Goal: Task Accomplishment & Management: Use online tool/utility

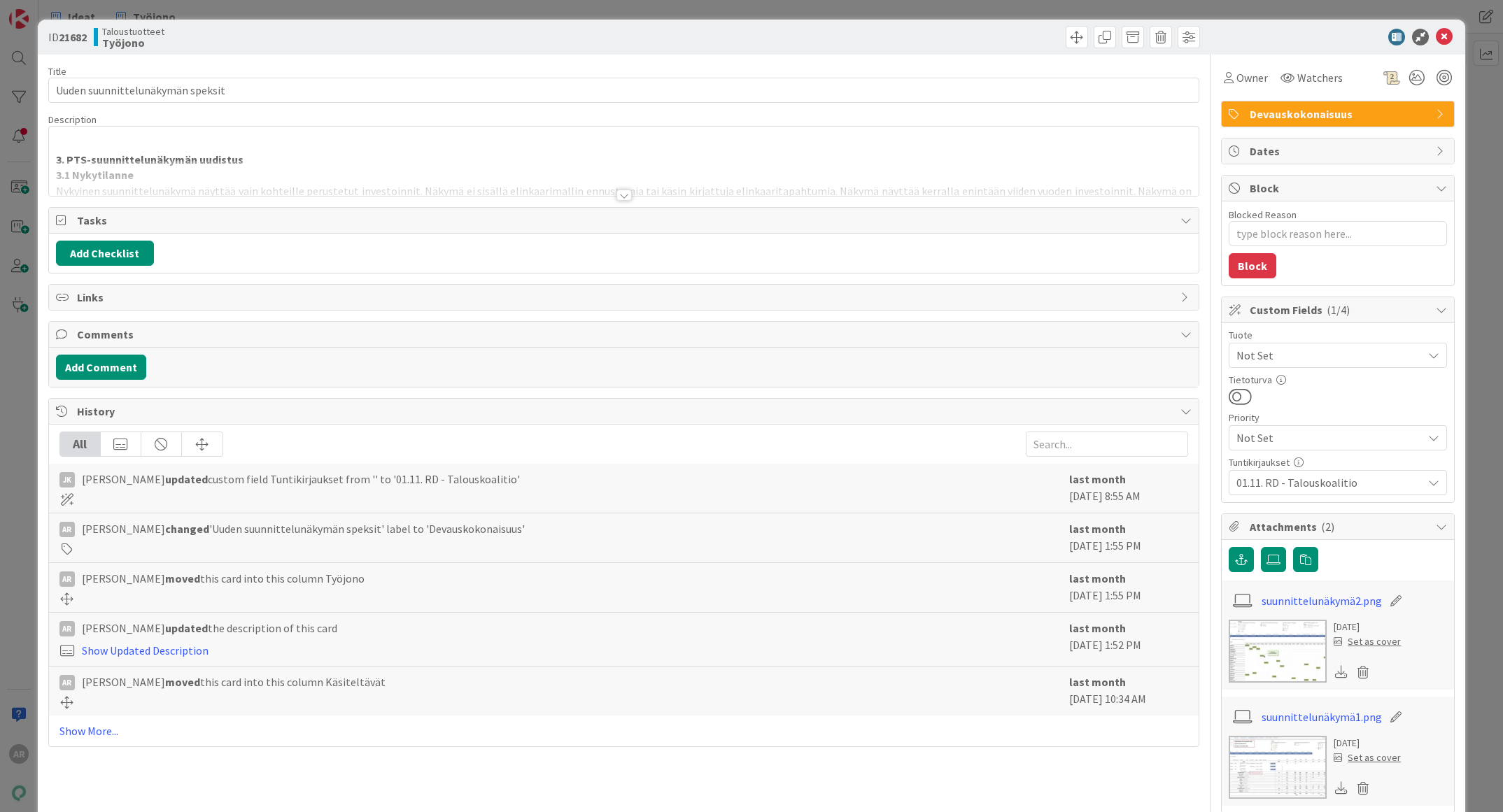
type textarea "x"
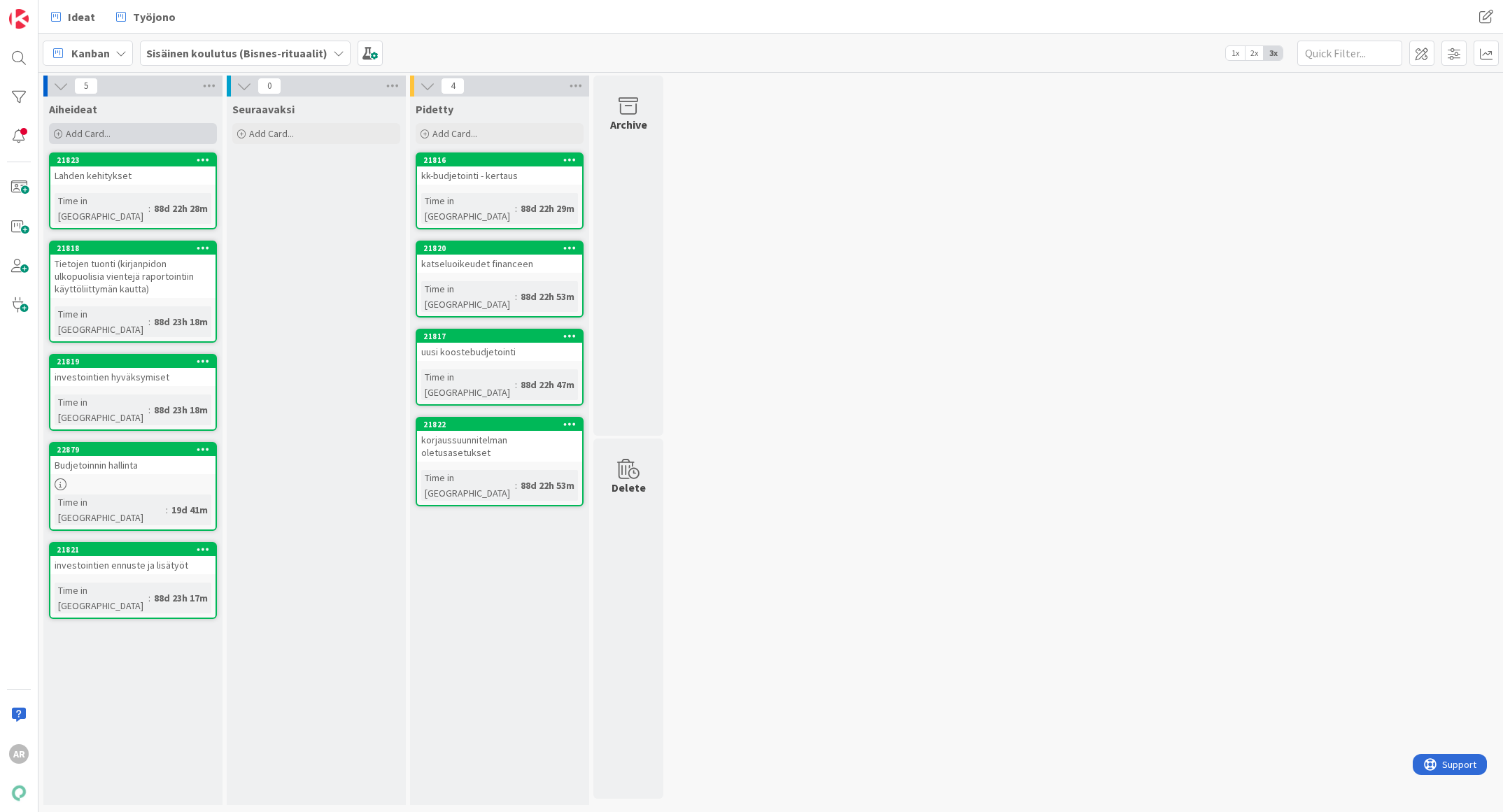
click at [101, 132] on span "Add Card..." at bounding box center [89, 134] width 45 height 12
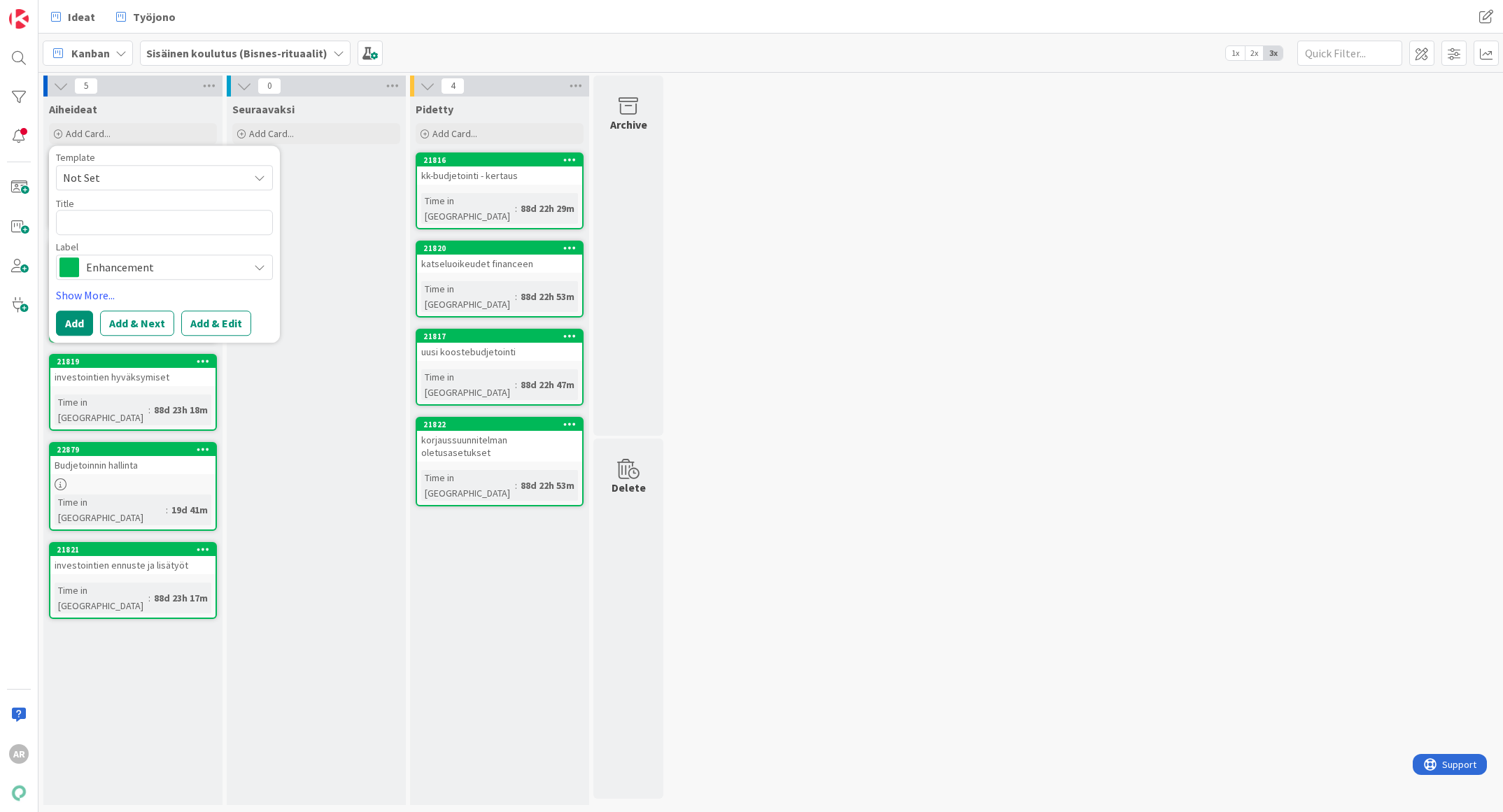
type textarea "x"
type textarea "P"
type textarea "x"
type textarea "Po"
type textarea "x"
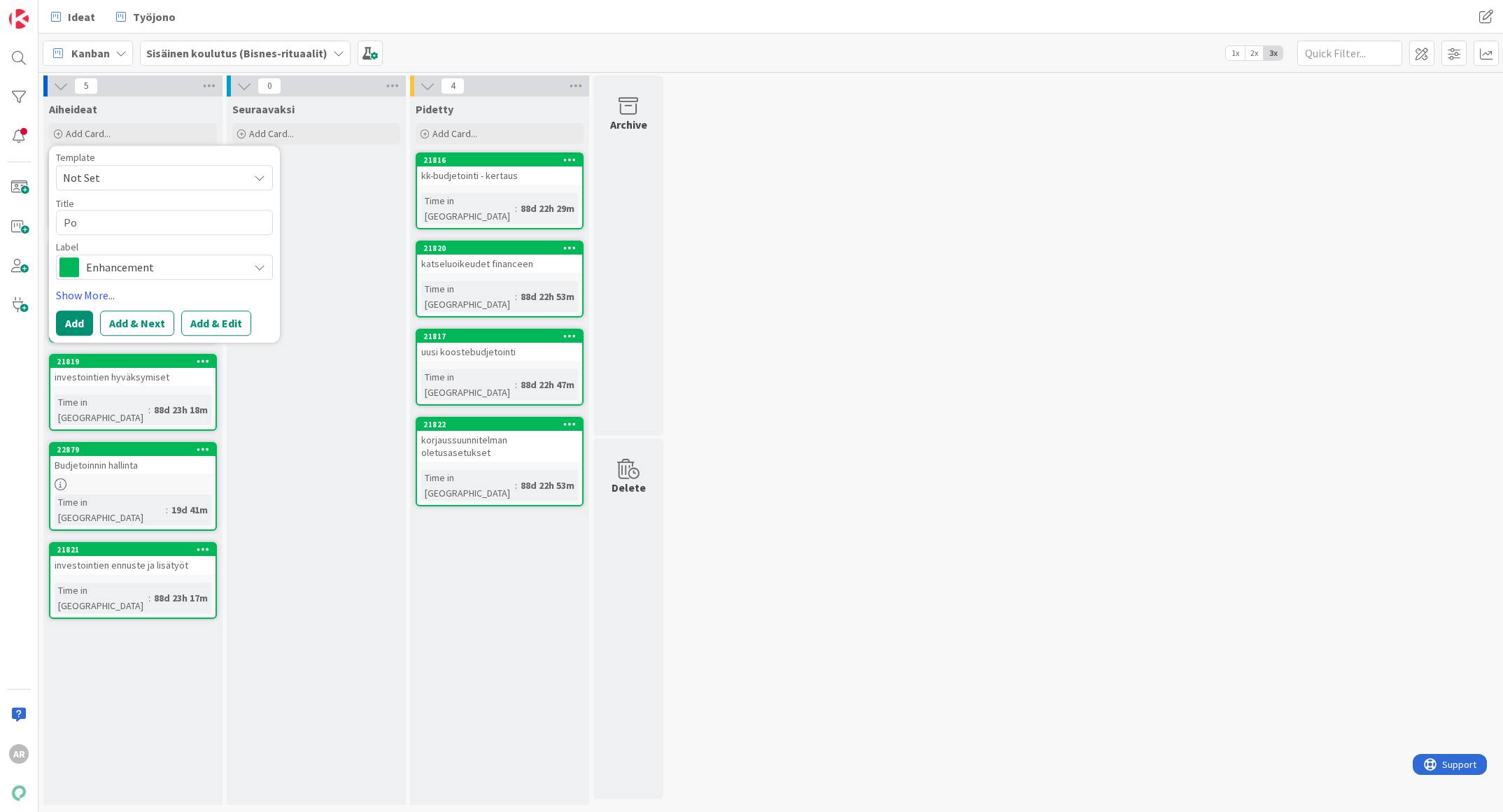
type textarea "Pow"
type textarea "x"
type textarea "Powe"
type textarea "x"
type textarea "Power"
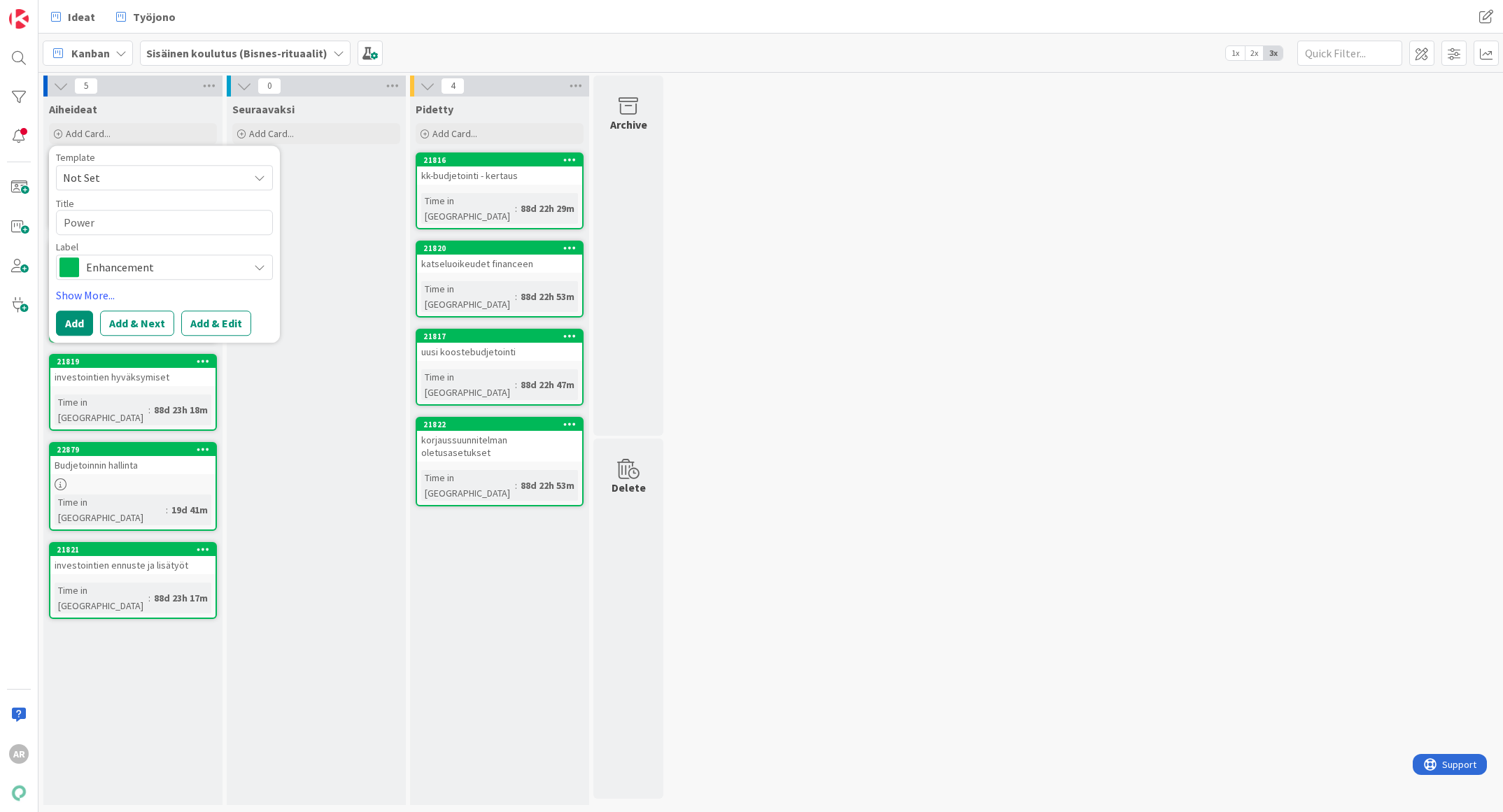
type textarea "x"
type textarea "PowerP"
type textarea "x"
type textarea "PowerPo"
type textarea "x"
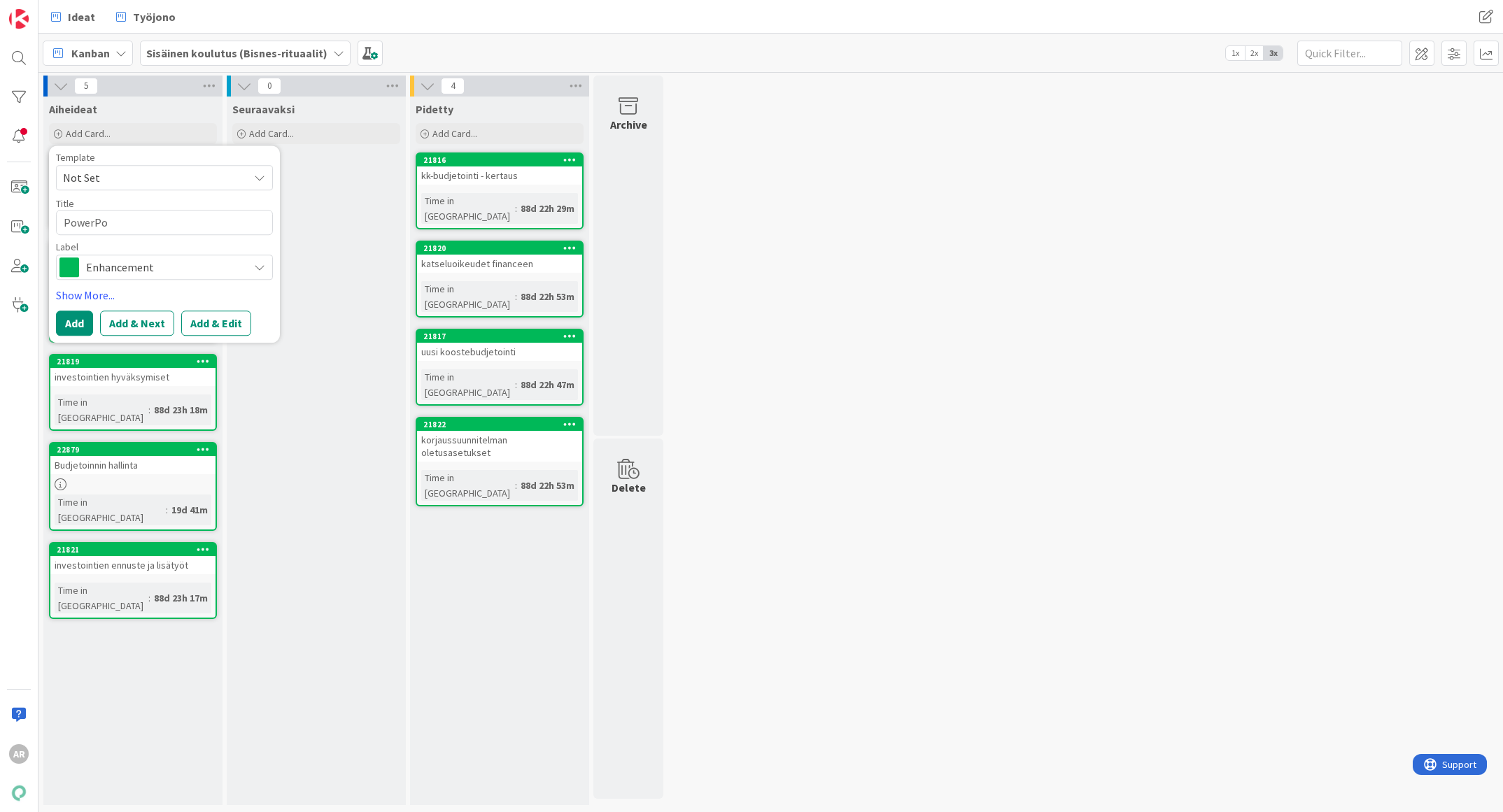
type textarea "PowerPoi"
type textarea "x"
type textarea "PowerPoin"
type textarea "x"
type textarea "PowerPoint"
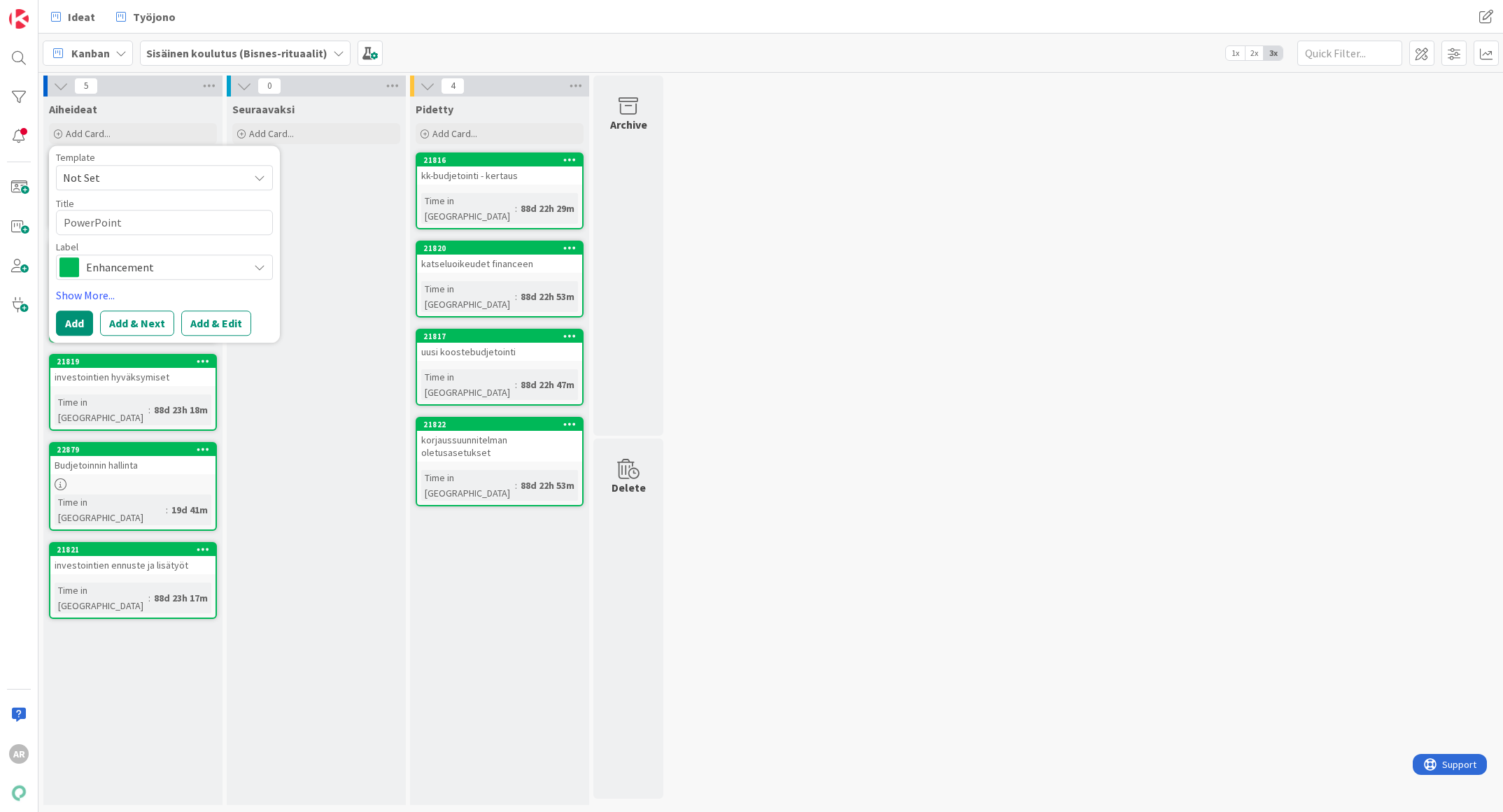
type textarea "x"
type textarea "PowerPoint"
type textarea "x"
type textarea "PowerPoint -"
type textarea "x"
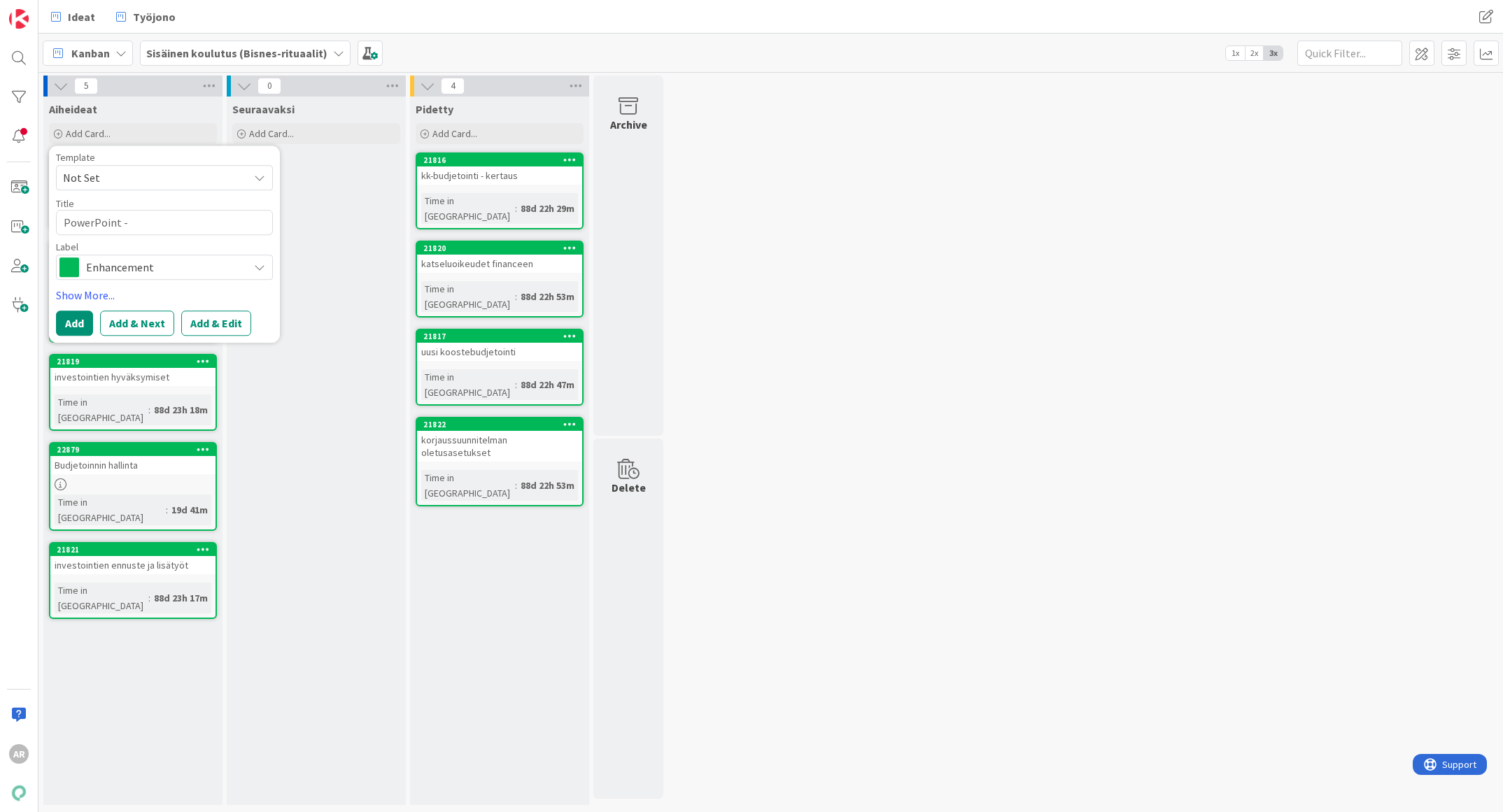
type textarea "PowerPoint"
type textarea "x"
type textarea "PowerPoint y"
type textarea "x"
type textarea "PowerPoint ym"
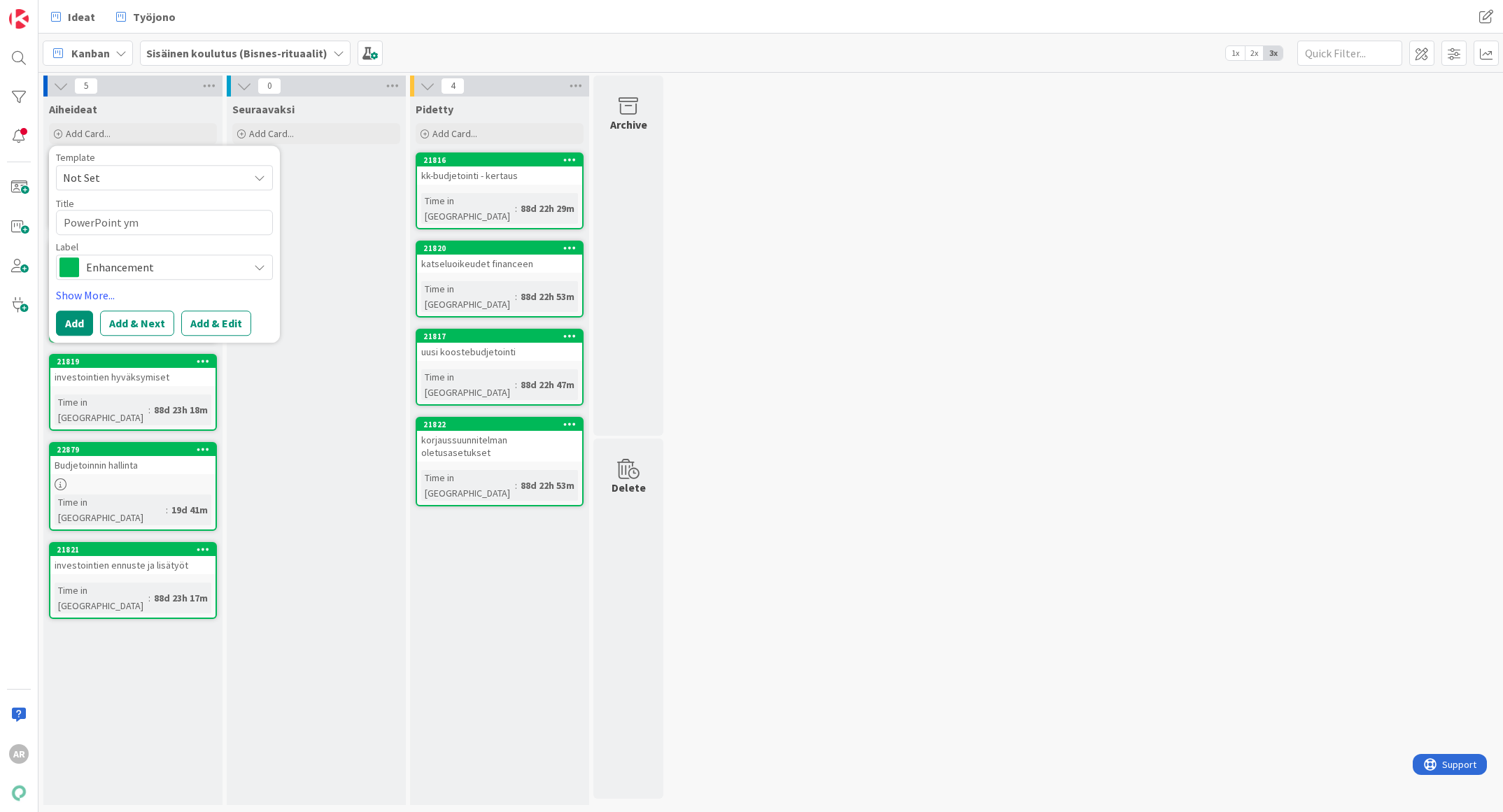
type textarea "x"
type textarea "PowerPoint yms"
type textarea "x"
type textarea "PowerPoint yms"
type textarea "x"
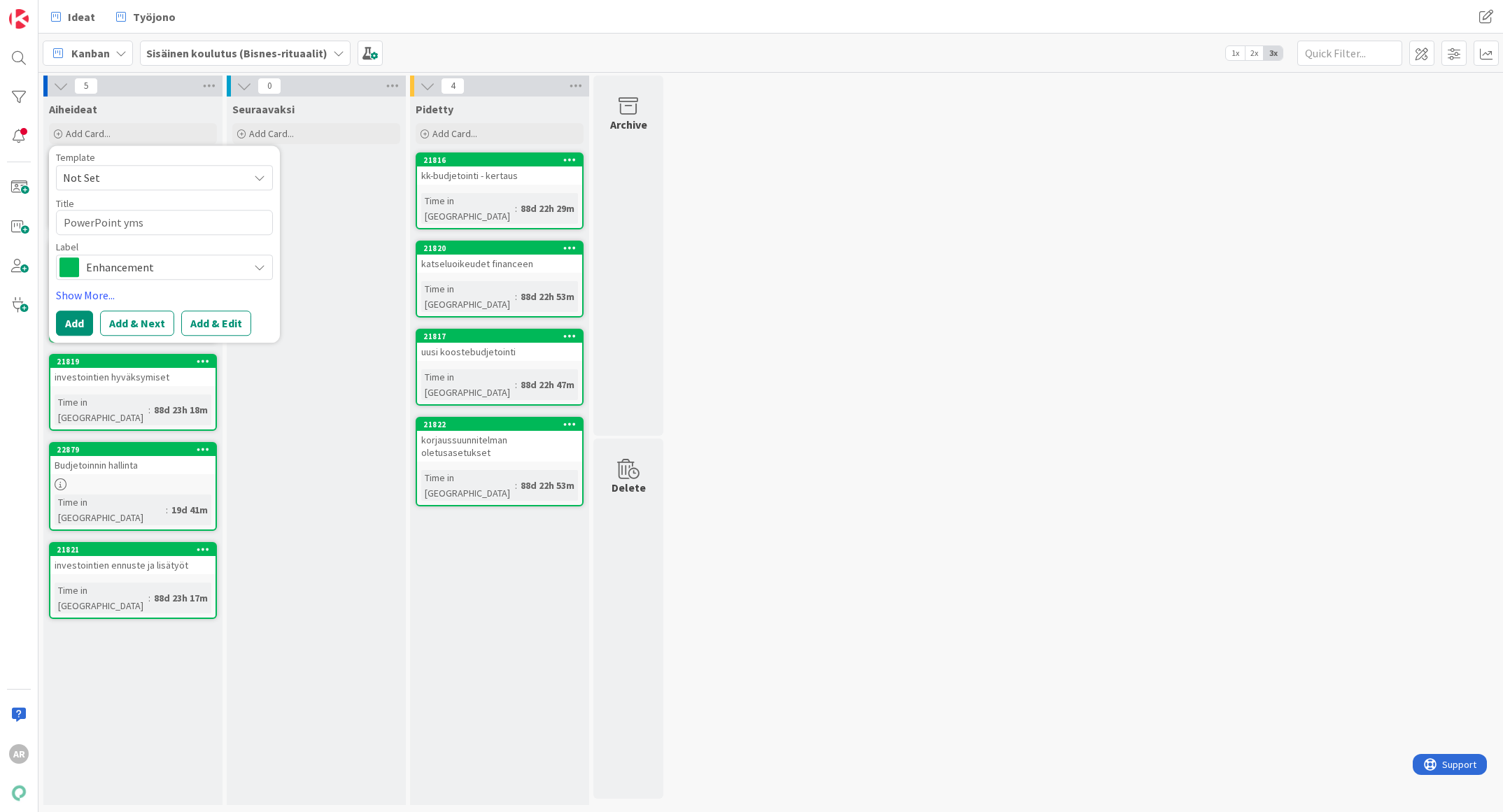
type textarea "PowerPoint yms -"
type textarea "x"
type textarea "PowerPoint yms -p"
type textarea "x"
type textarea "PowerPoint yms -po"
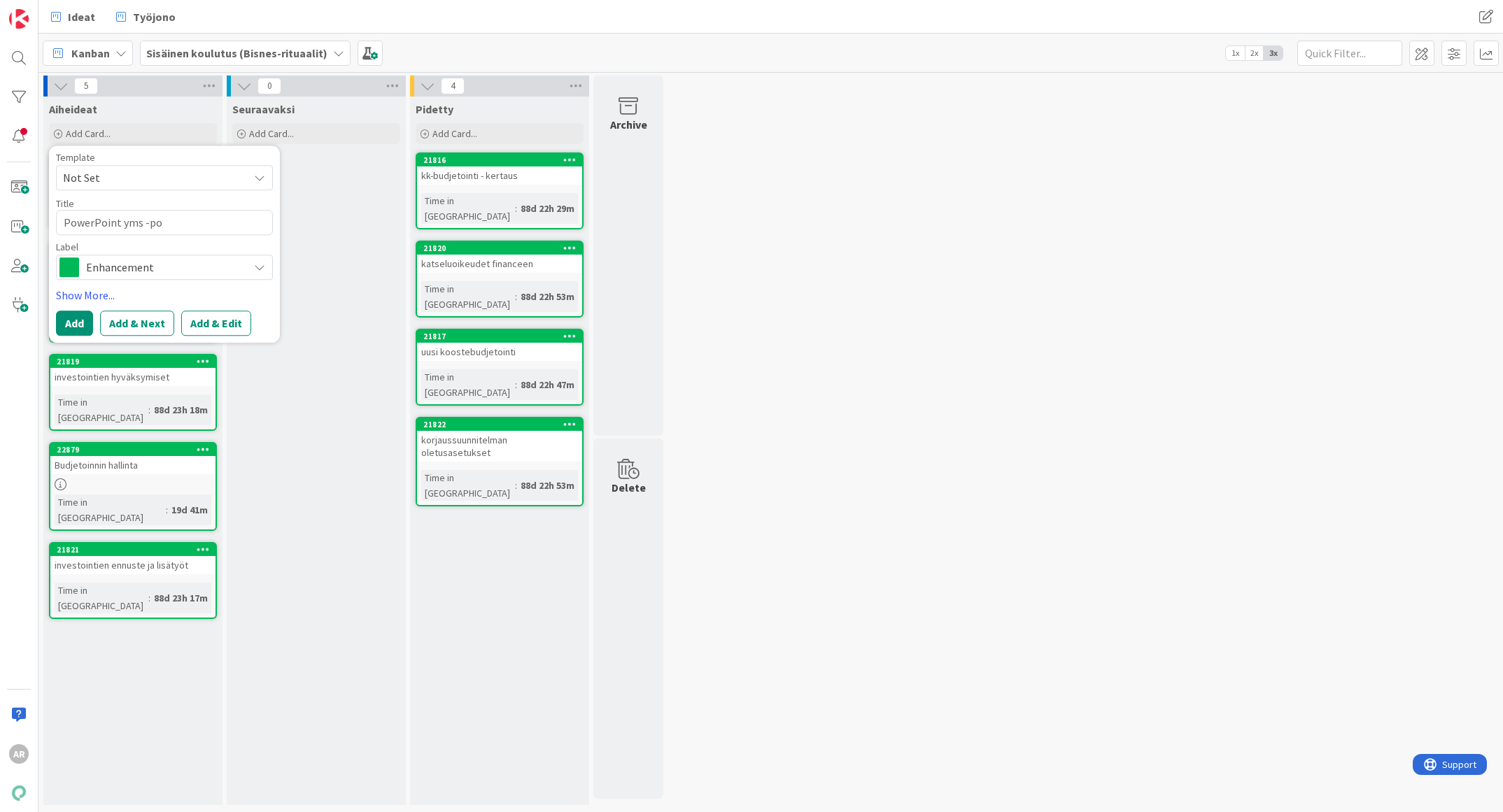
type textarea "x"
type textarea "PowerPoint yms -poh"
type textarea "x"
type textarea "PowerPoint yms -pohj"
type textarea "x"
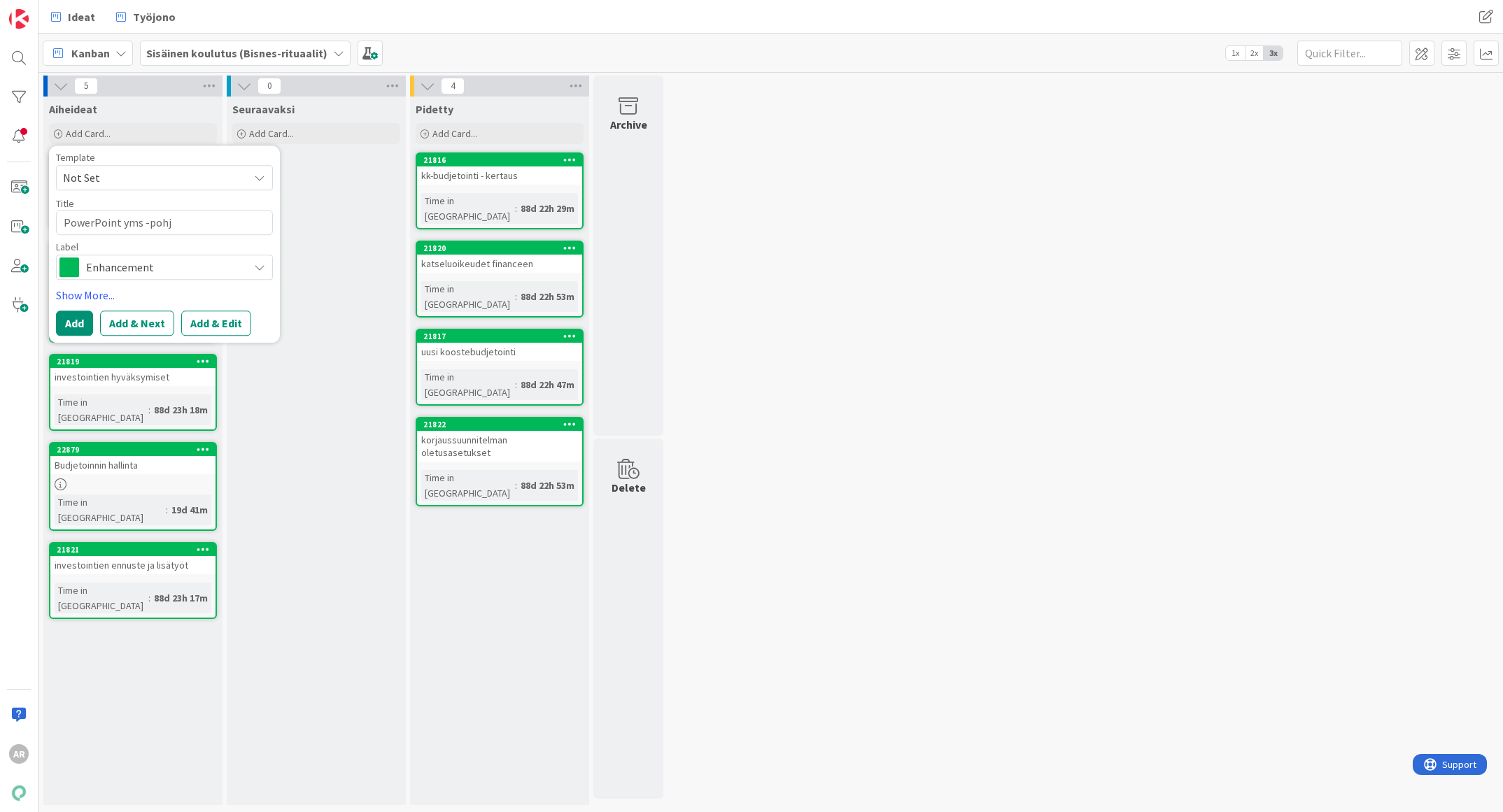
type textarea "PowerPoint yms -pohja"
type textarea "x"
type textarea "PowerPoint yms -pohjat"
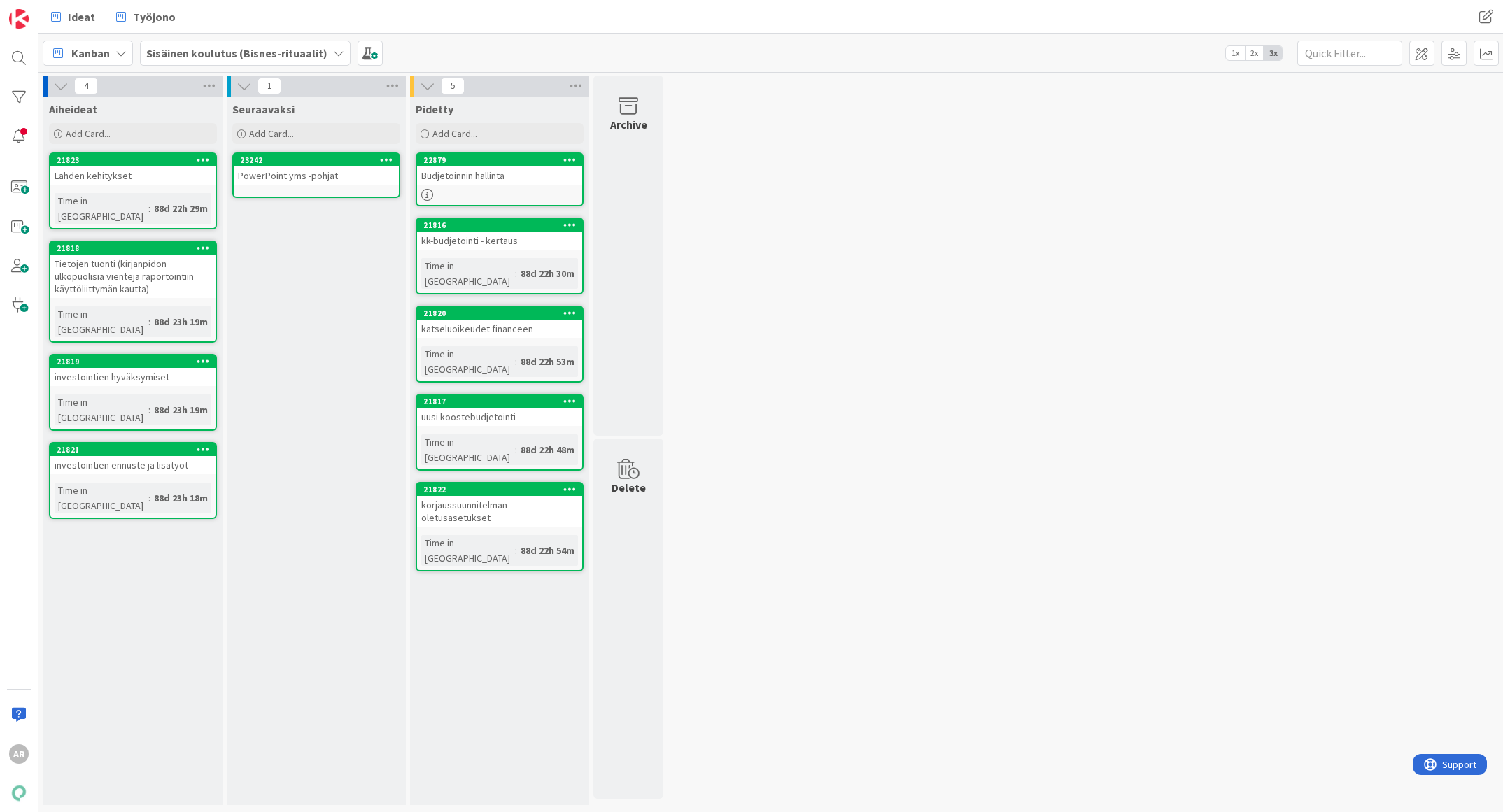
click at [517, 176] on div "Budjetoinnin hallinta" at bounding box center [500, 175] width 165 height 18
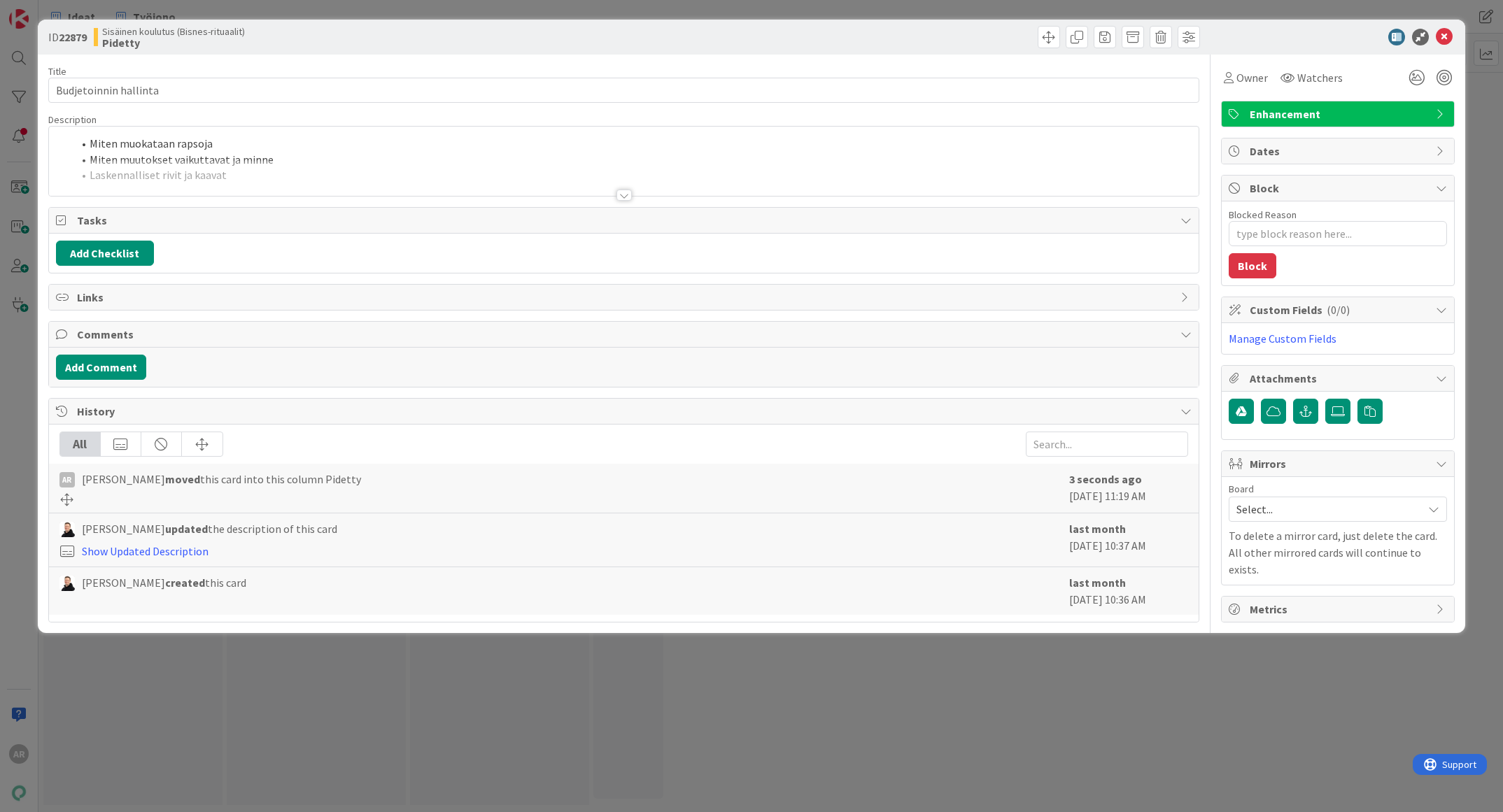
type textarea "x"
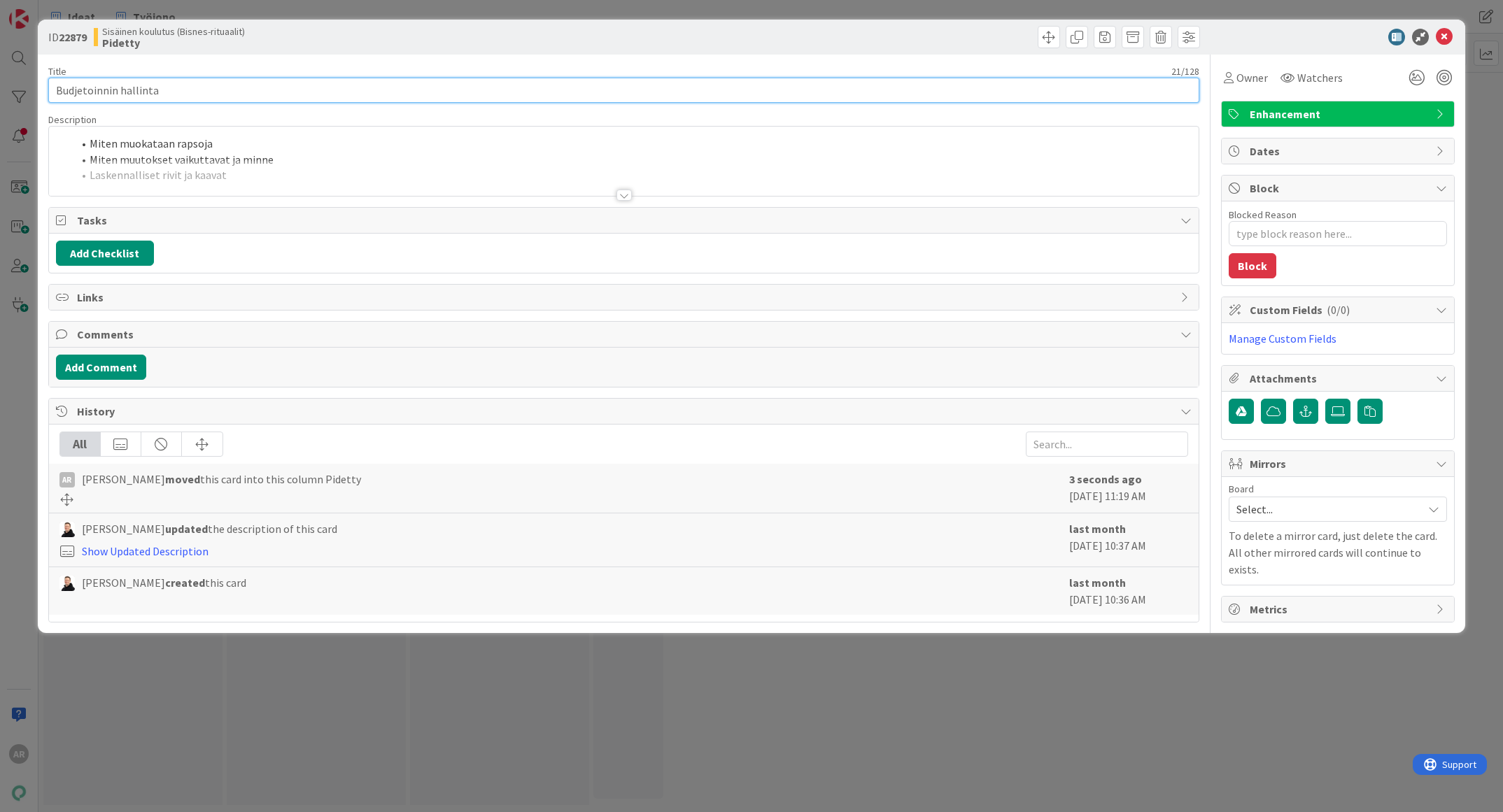
click at [308, 88] on input "Budjetoinnin hallinta" at bounding box center [625, 89] width 1152 height 25
type input "Budjetoinnin hallinta - tuli"
type textarea "x"
type input "Budjetoinnin hallinta - tul"
type textarea "x"
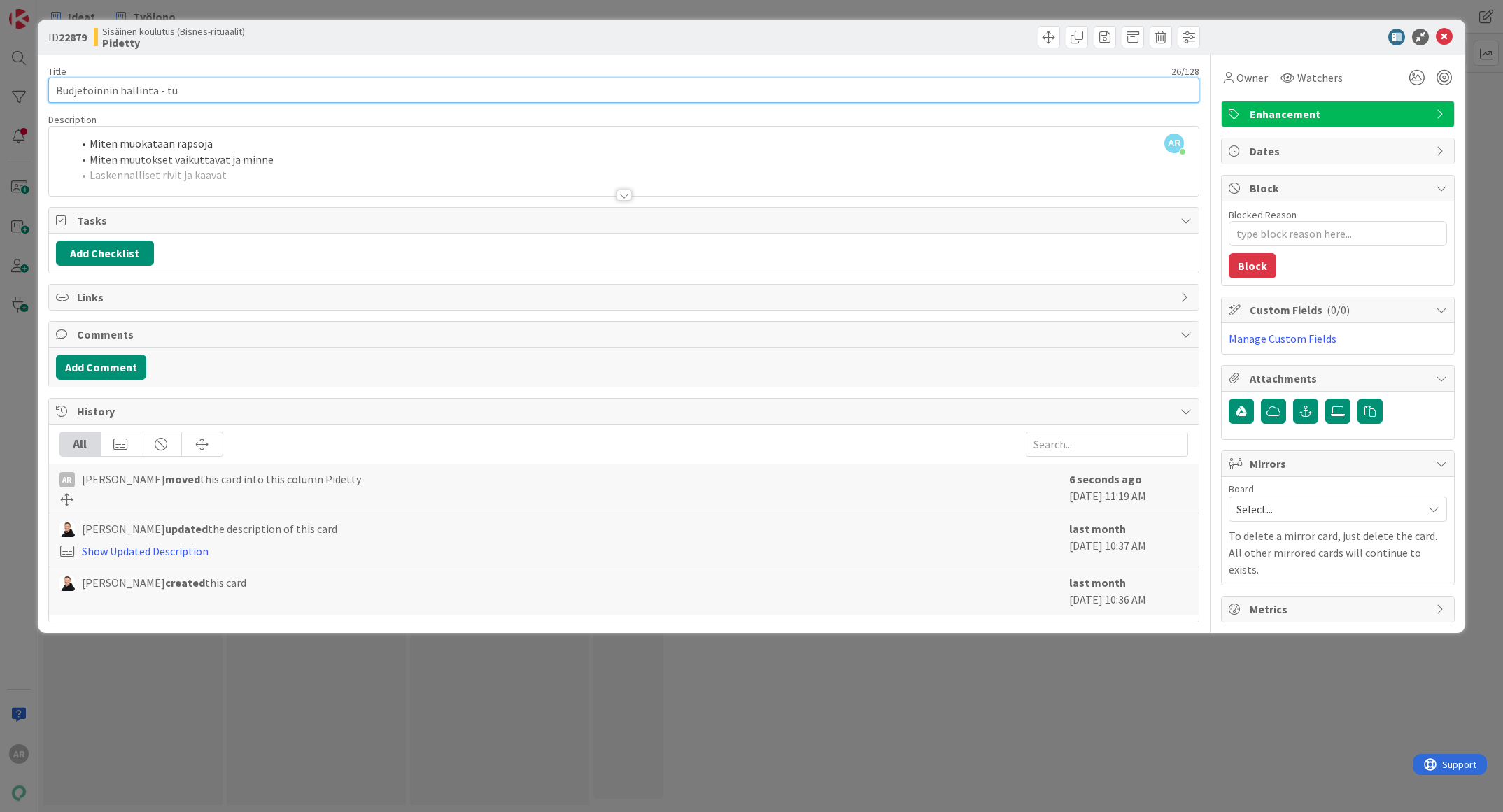
type input "Budjetoinnin hallinta - t"
type textarea "x"
type input "Budjetoinnin hallinta - ti"
type textarea "x"
type input "Budjetoinnin hallinta - til"
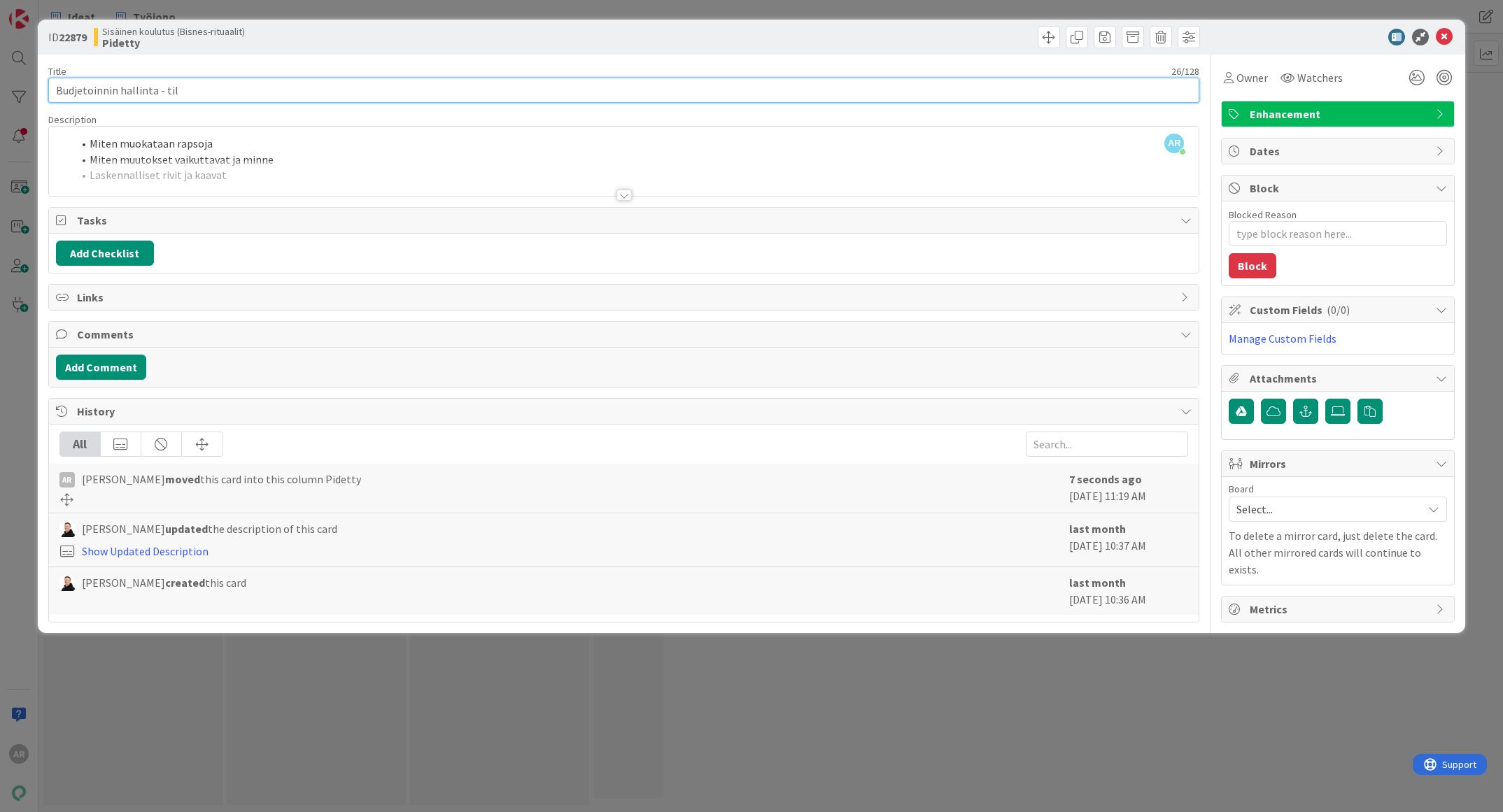
type textarea "x"
type input "Budjetoinnin hallinta - tilien lisäys"
type textarea "x"
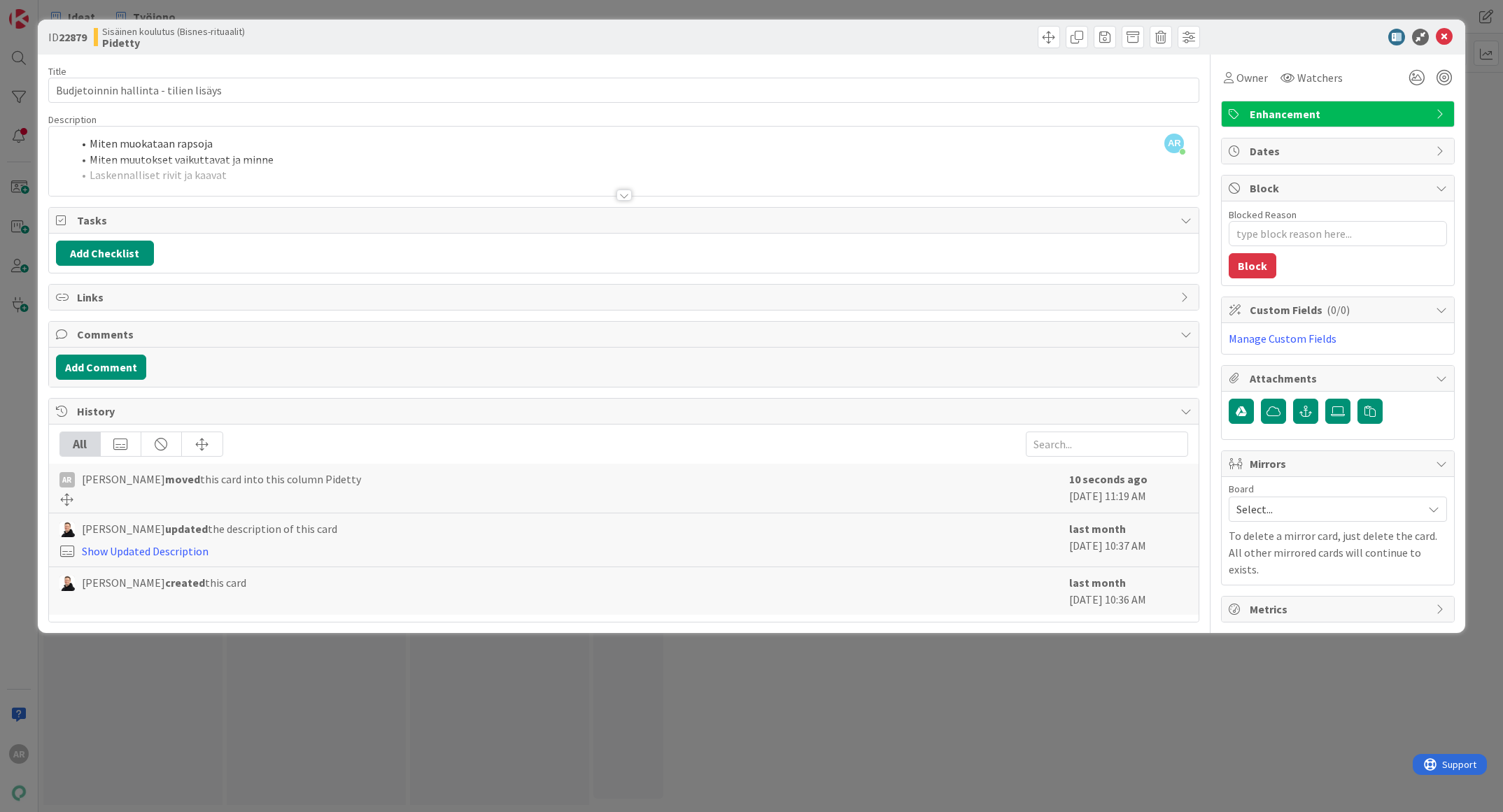
click at [327, 170] on div at bounding box center [624, 177] width 1150 height 36
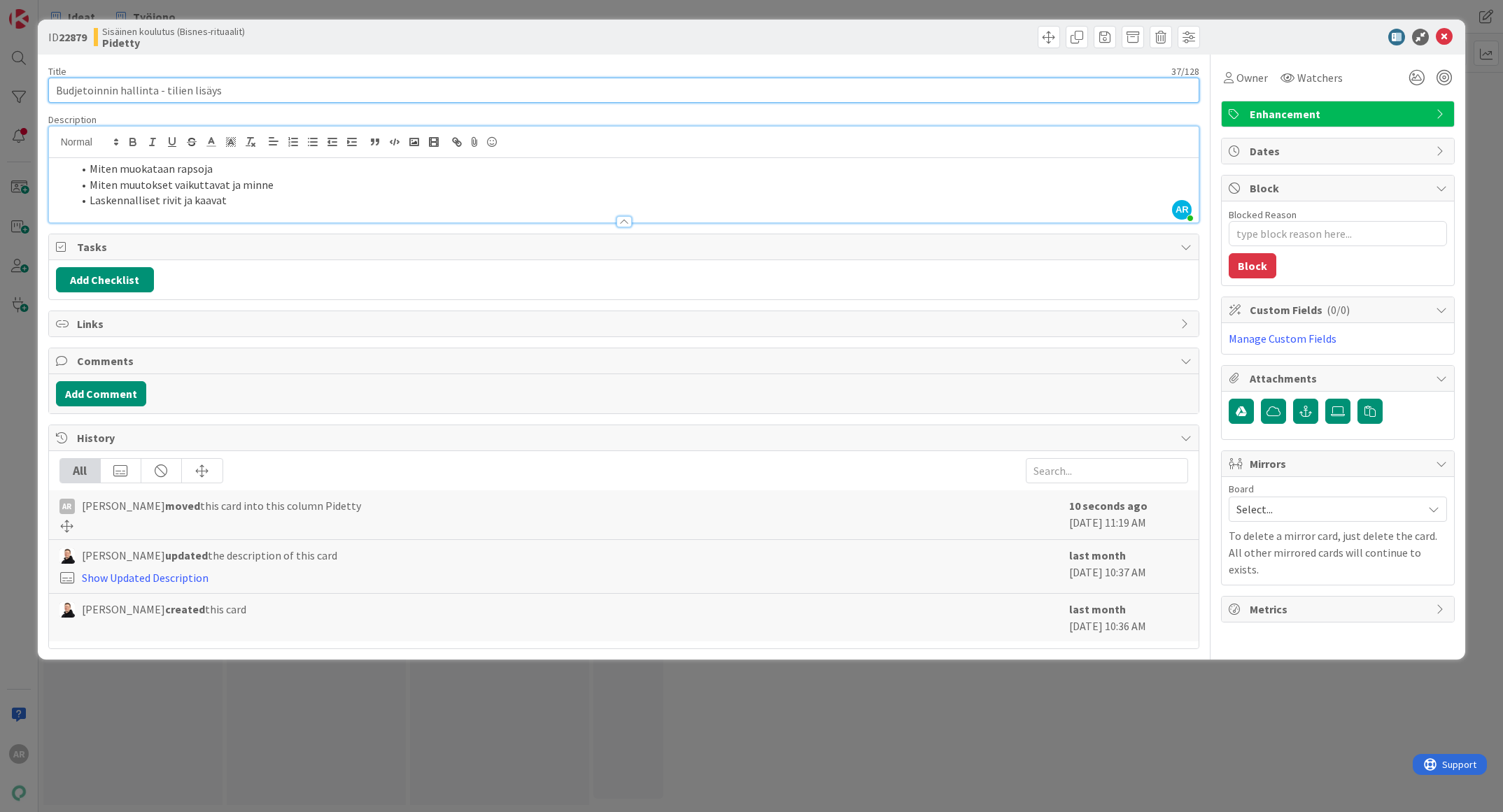
drag, startPoint x: 225, startPoint y: 84, endPoint x: 153, endPoint y: 79, distance: 72.2
click at [153, 79] on input "Budjetoinnin hallinta - tilien lisäys" at bounding box center [625, 89] width 1152 height 25
type input "Budjetoinnin hallinta"
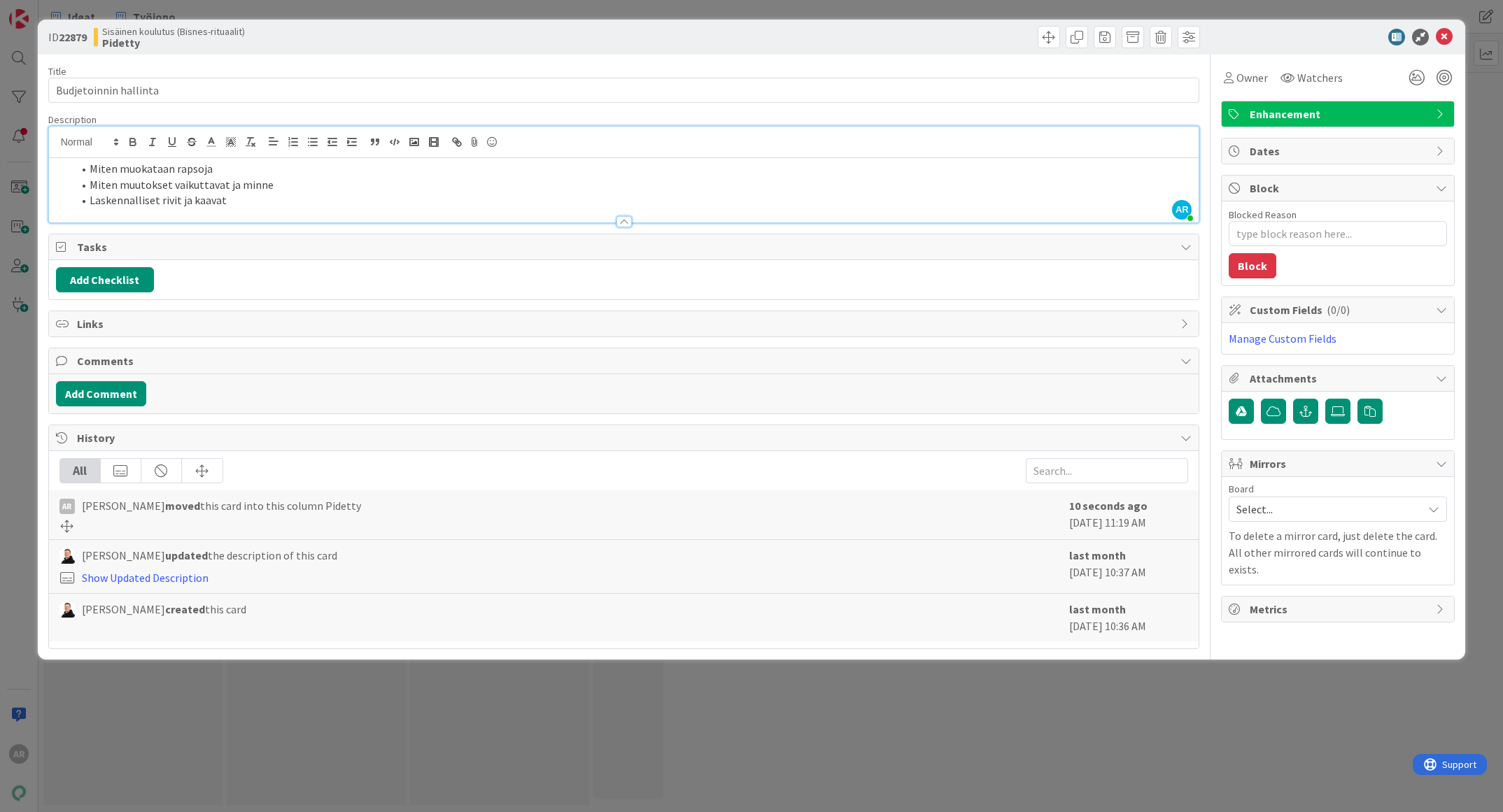
click at [422, 726] on div "ID 22879 Sisäinen koulutus (Bisnes-rituaalit) Pidetty Title 21 / 128 Budjetoinn…" at bounding box center [752, 406] width 1503 height 812
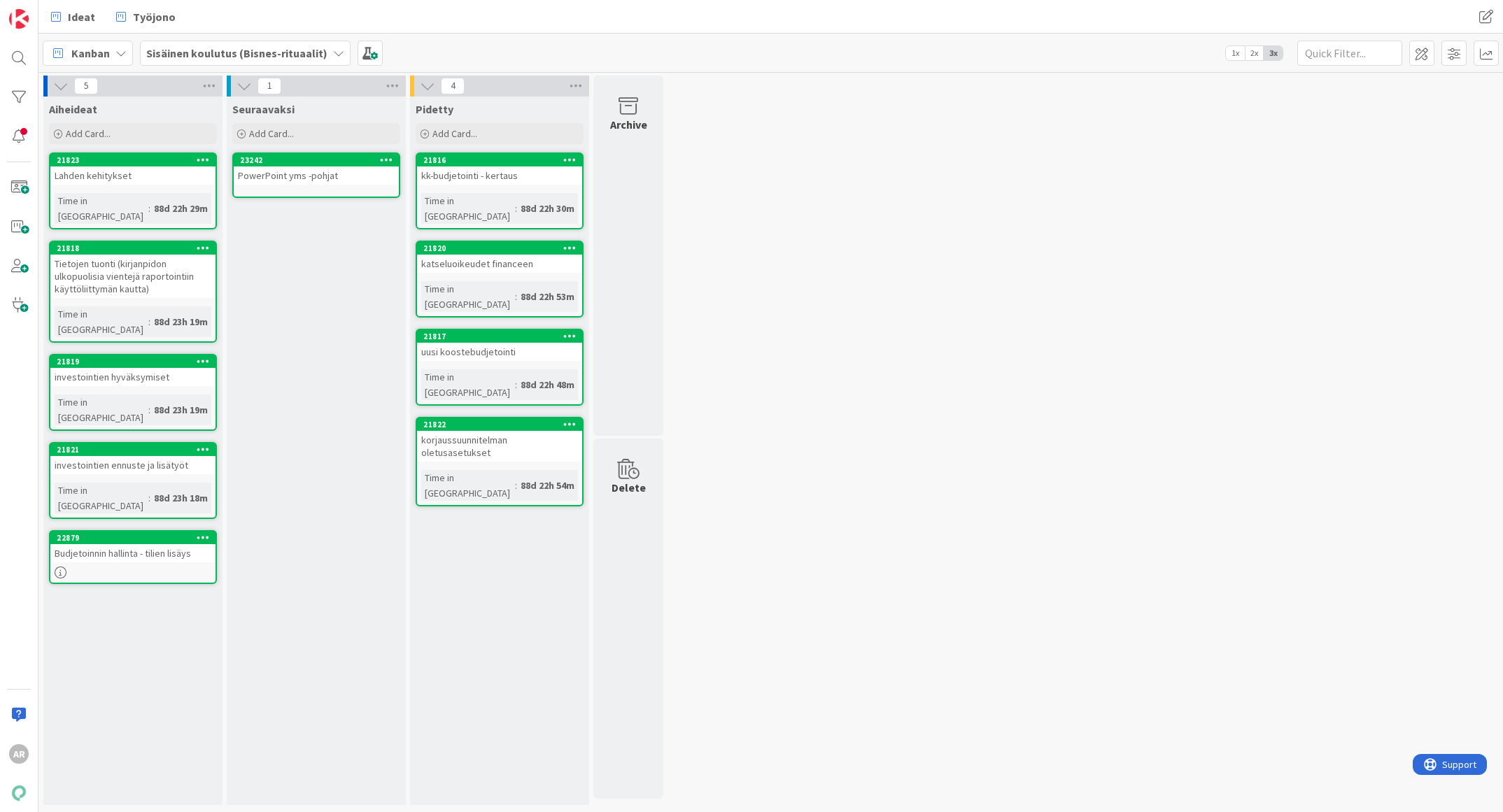
click at [133, 530] on link "22879 Budjetoinnin hallinta - tilien lisäys" at bounding box center [132, 557] width 168 height 54
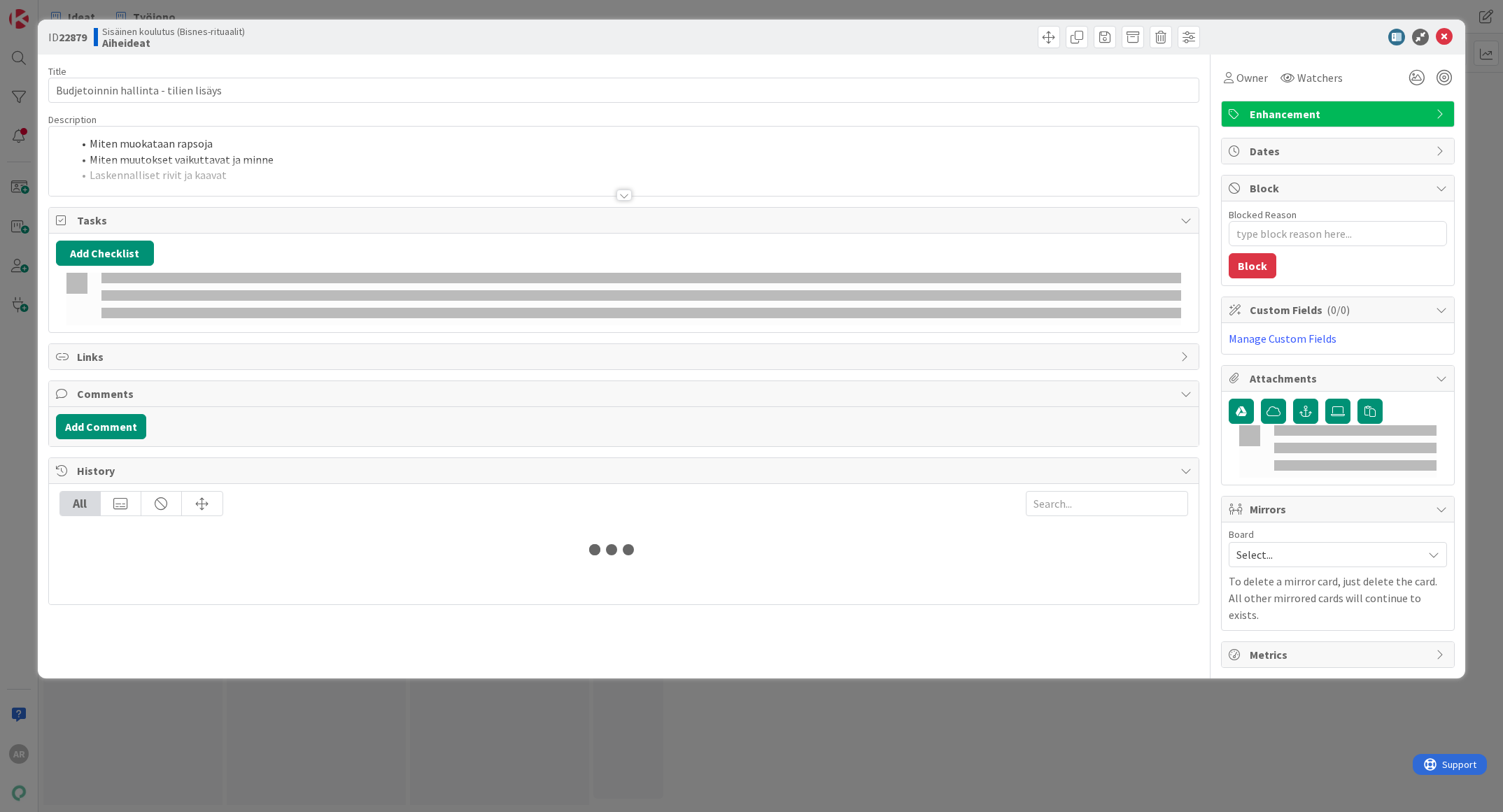
type textarea "x"
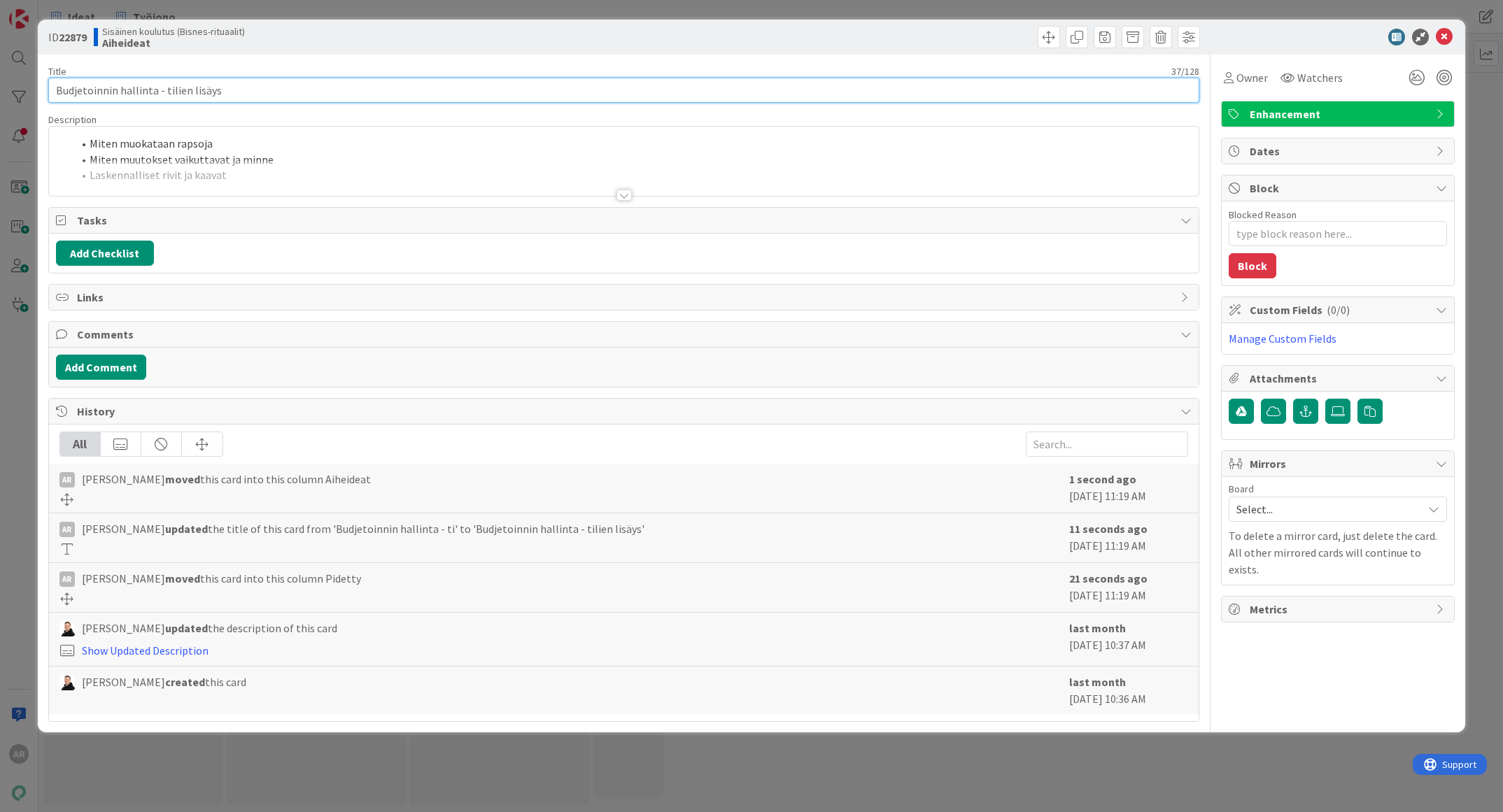
drag, startPoint x: 155, startPoint y: 89, endPoint x: 290, endPoint y: 94, distance: 135.1
click at [290, 94] on input "Budjetoinnin hallinta - tilien lisäys" at bounding box center [625, 89] width 1152 height 25
type input "Budjetoinnin hallinta"
type textarea "x"
type input "Budjetoinnin hallinta"
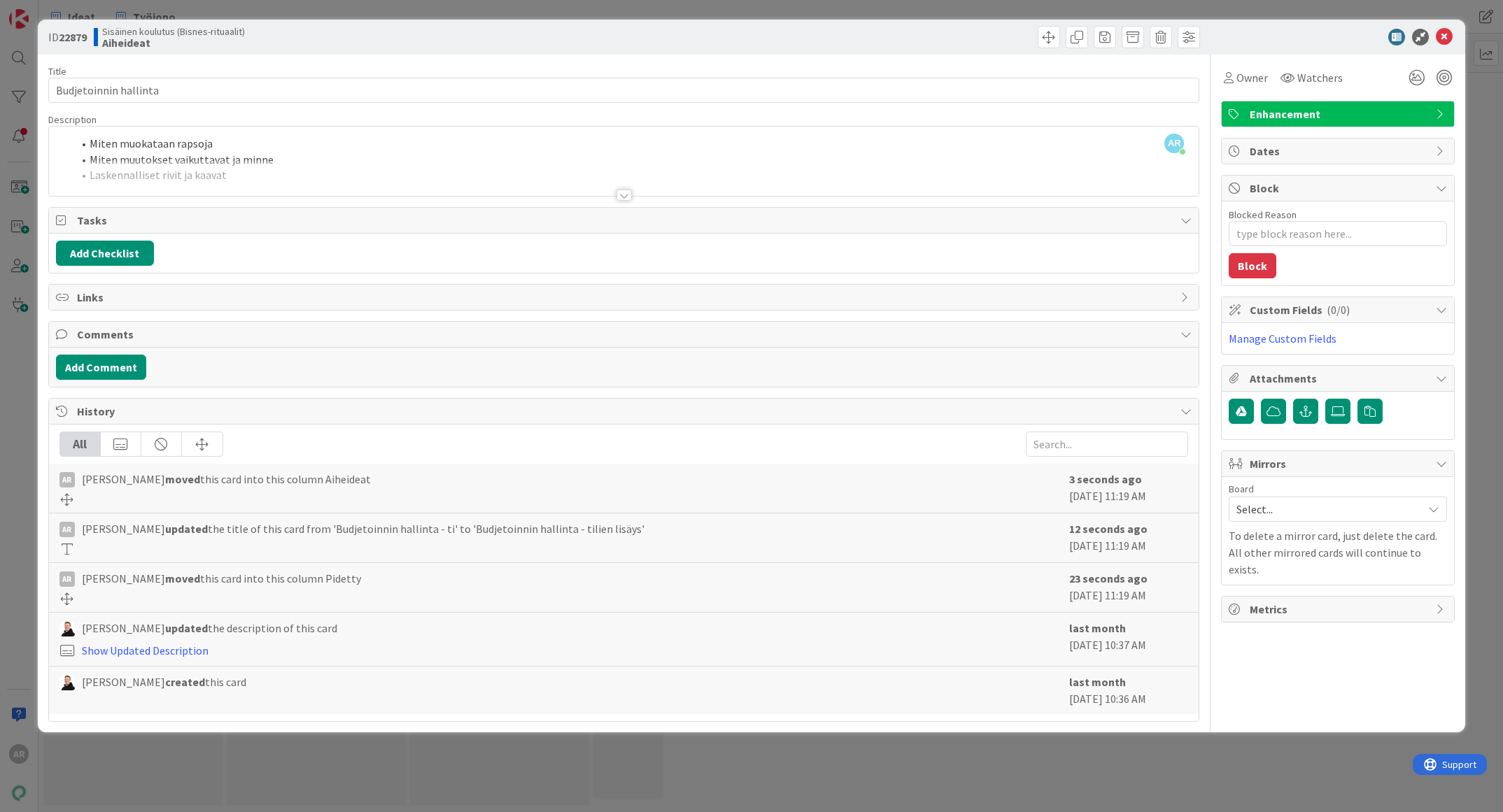
click at [170, 759] on div "ID 22879 Sisäinen koulutus (Bisnes-rituaalit) Aiheideat Title 21 / 128 Budjetoi…" at bounding box center [752, 406] width 1503 height 812
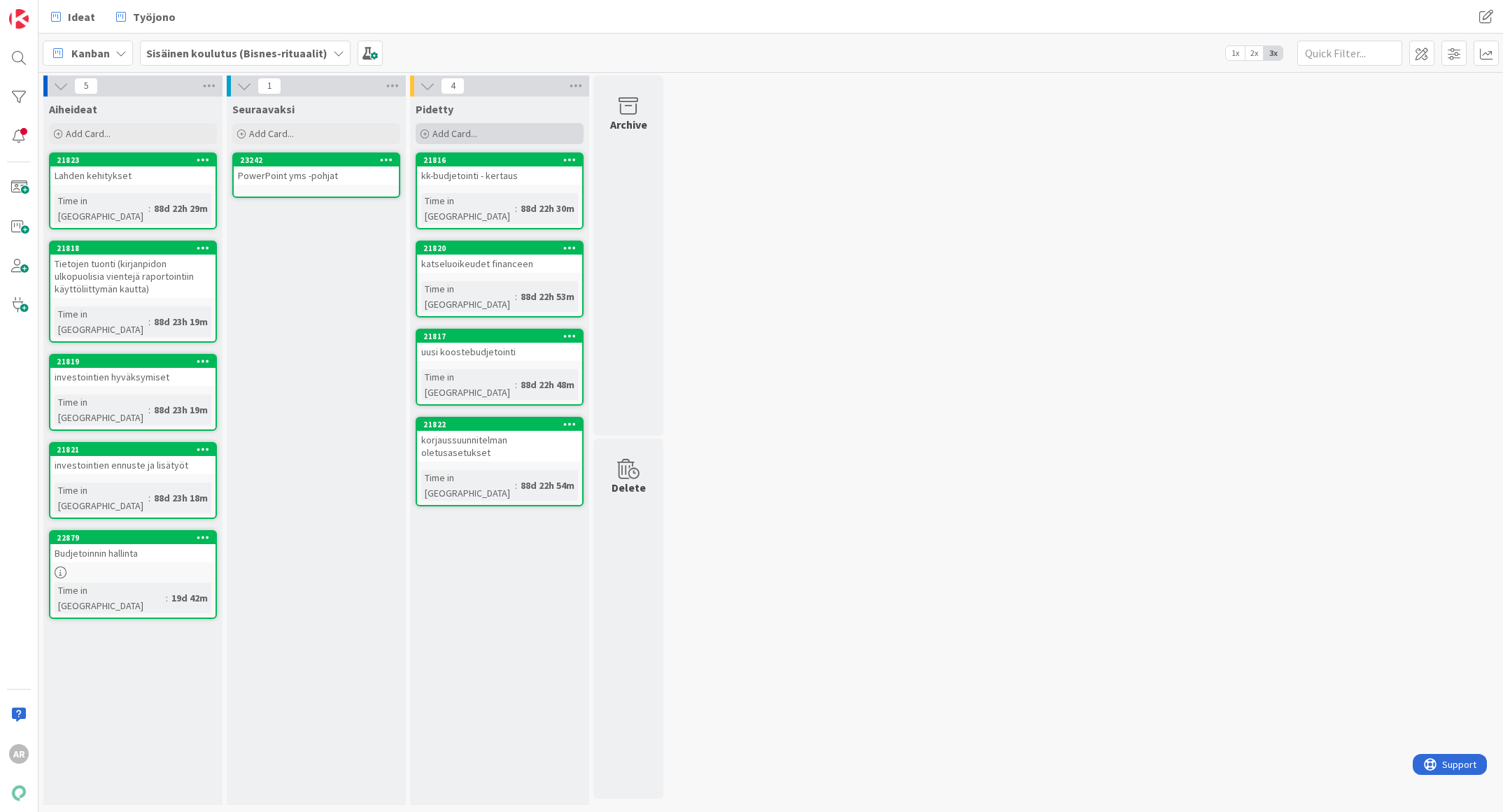
click at [501, 126] on div "Add Card..." at bounding box center [499, 134] width 168 height 21
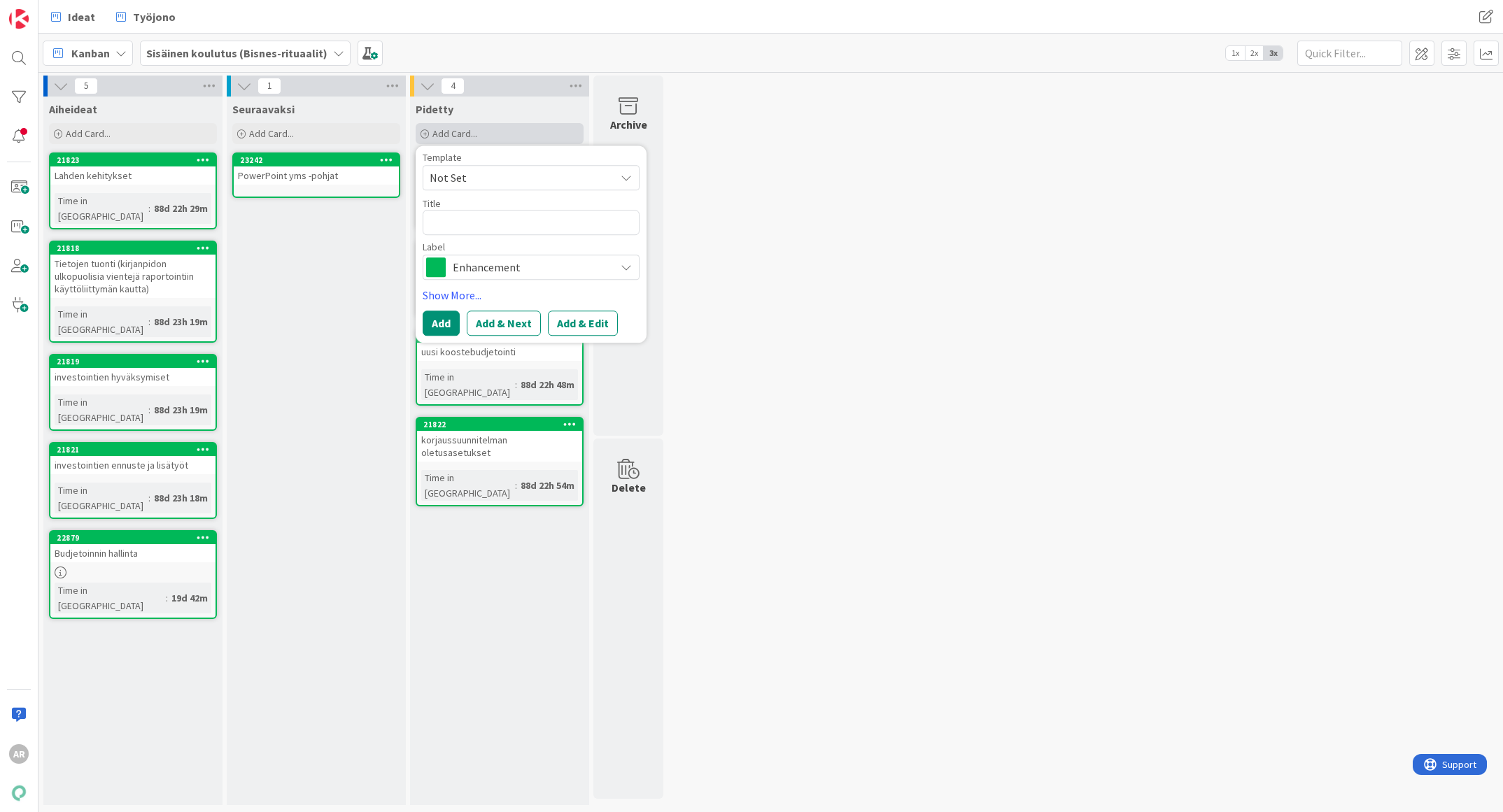
type textarea "x"
type textarea "P"
type textarea "x"
type textarea "b"
type textarea "x"
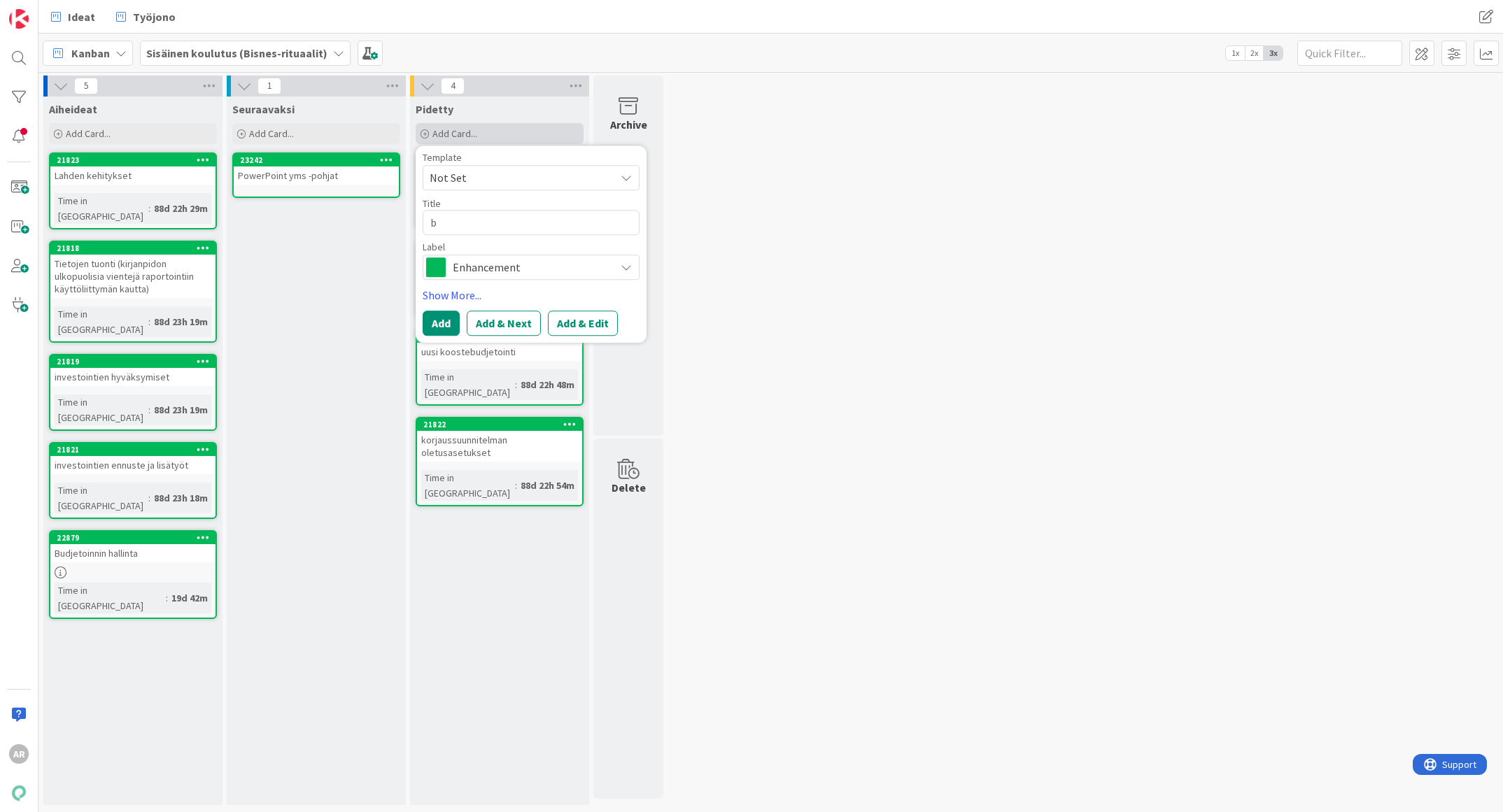
type textarea "bd"
type textarea "x"
type textarea "b"
type textarea "x"
type textarea "B"
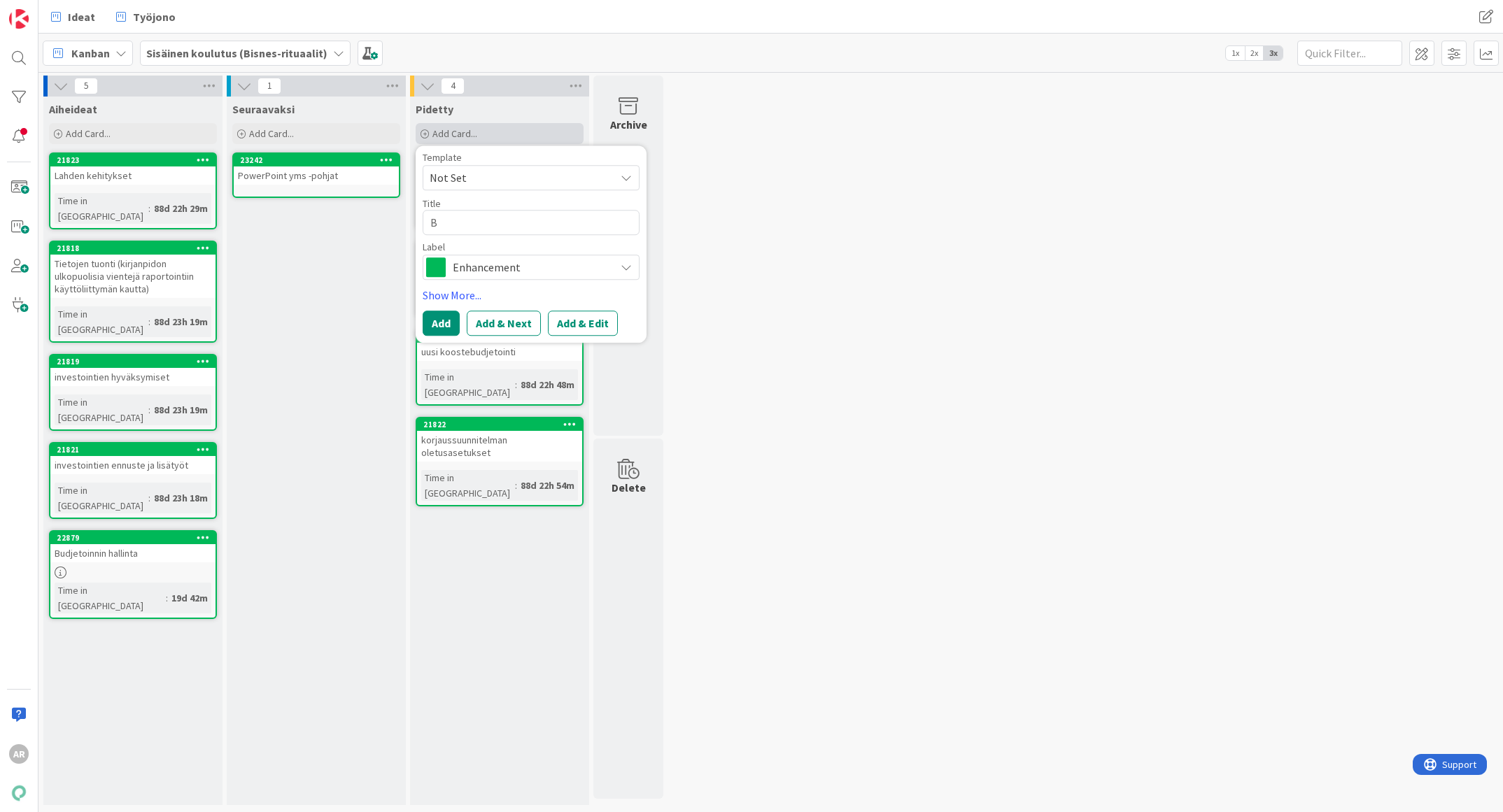
type textarea "x"
type textarea "Bud"
type textarea "x"
type textarea "Budj"
type textarea "x"
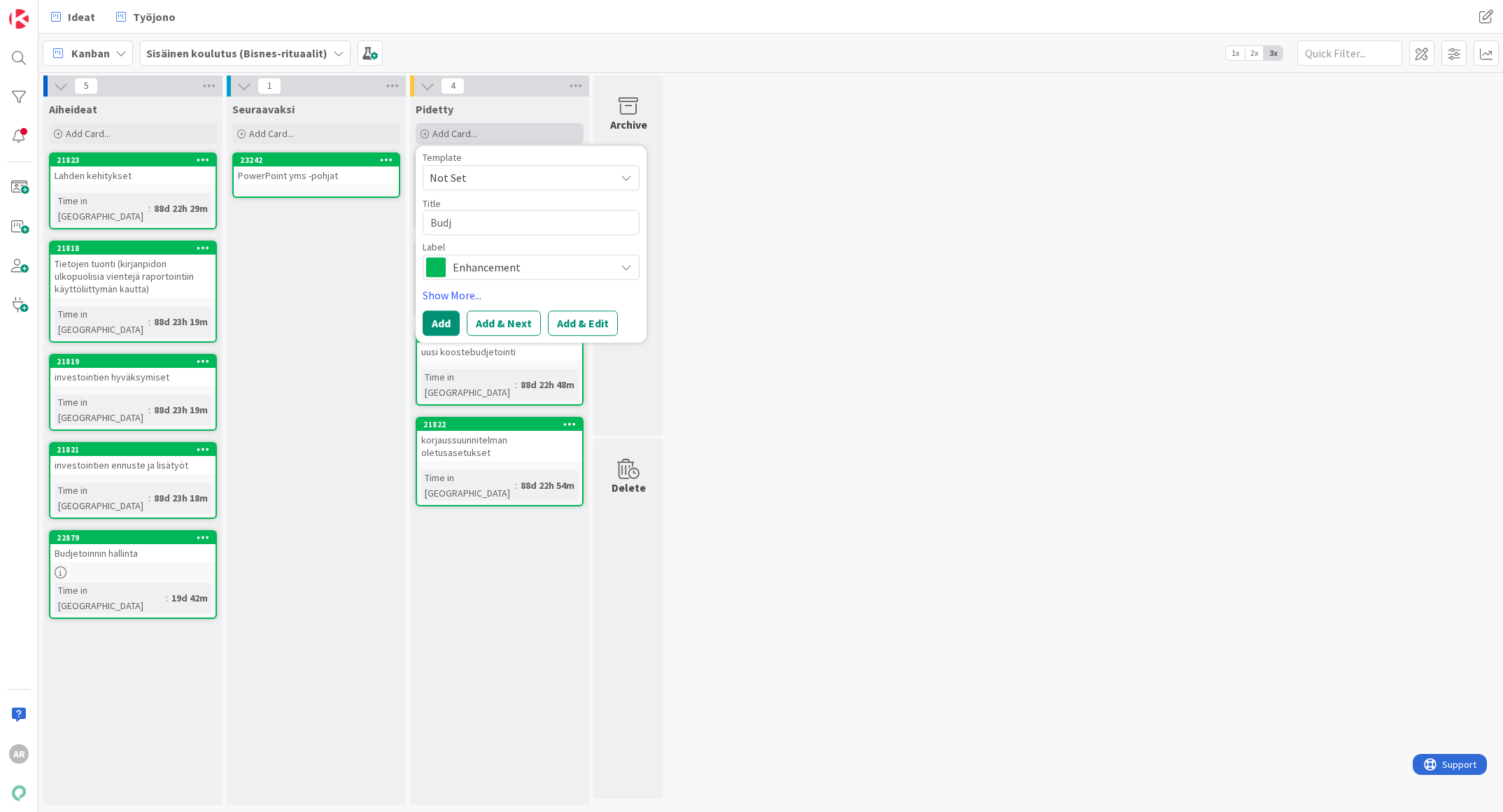
type textarea "Budje"
type textarea "x"
type textarea "Budjet"
type textarea "x"
type textarea "Budjeto"
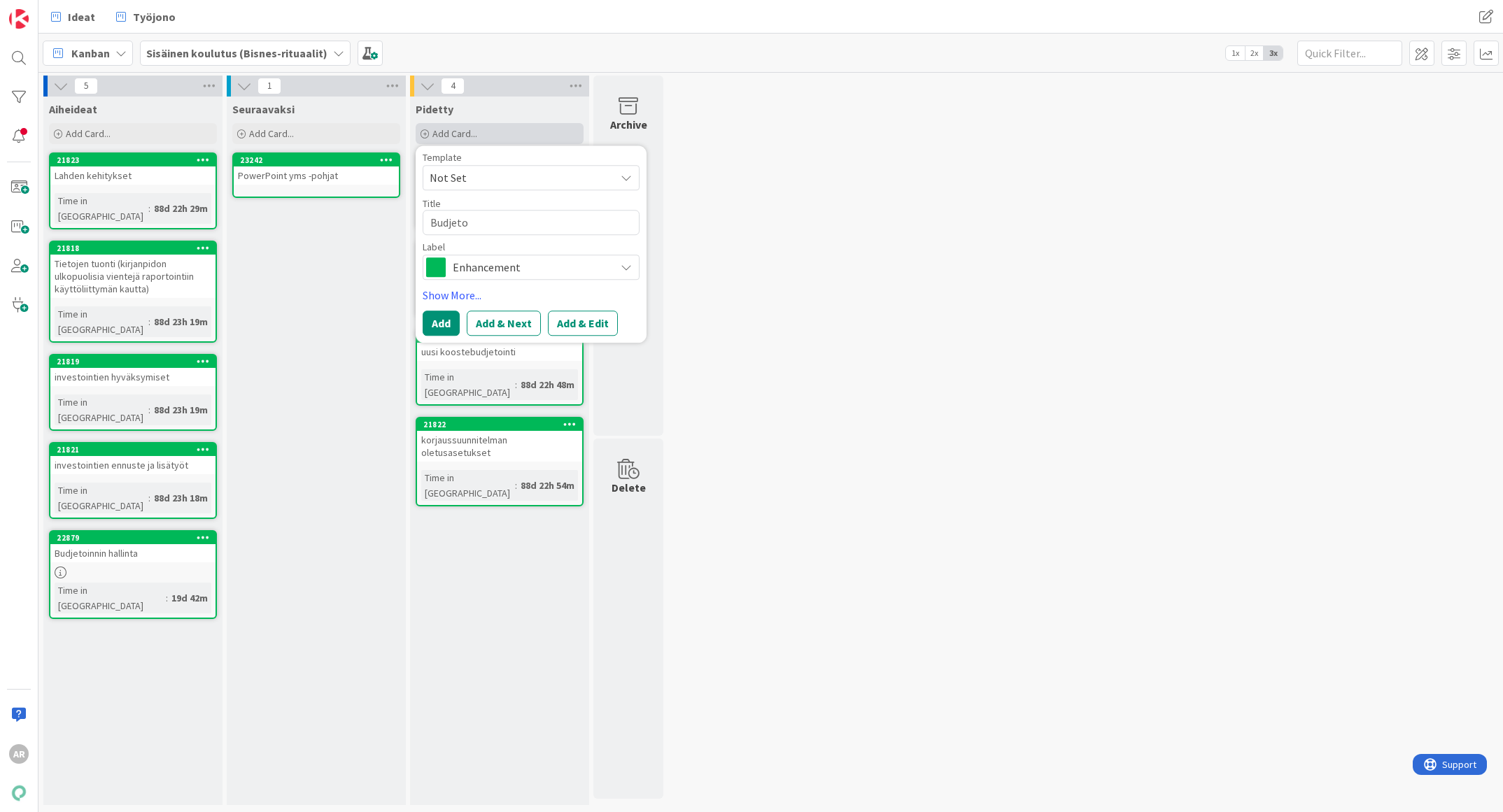
type textarea "x"
type textarea "Budjetoi"
type textarea "x"
type textarea "Budjetoin"
type textarea "x"
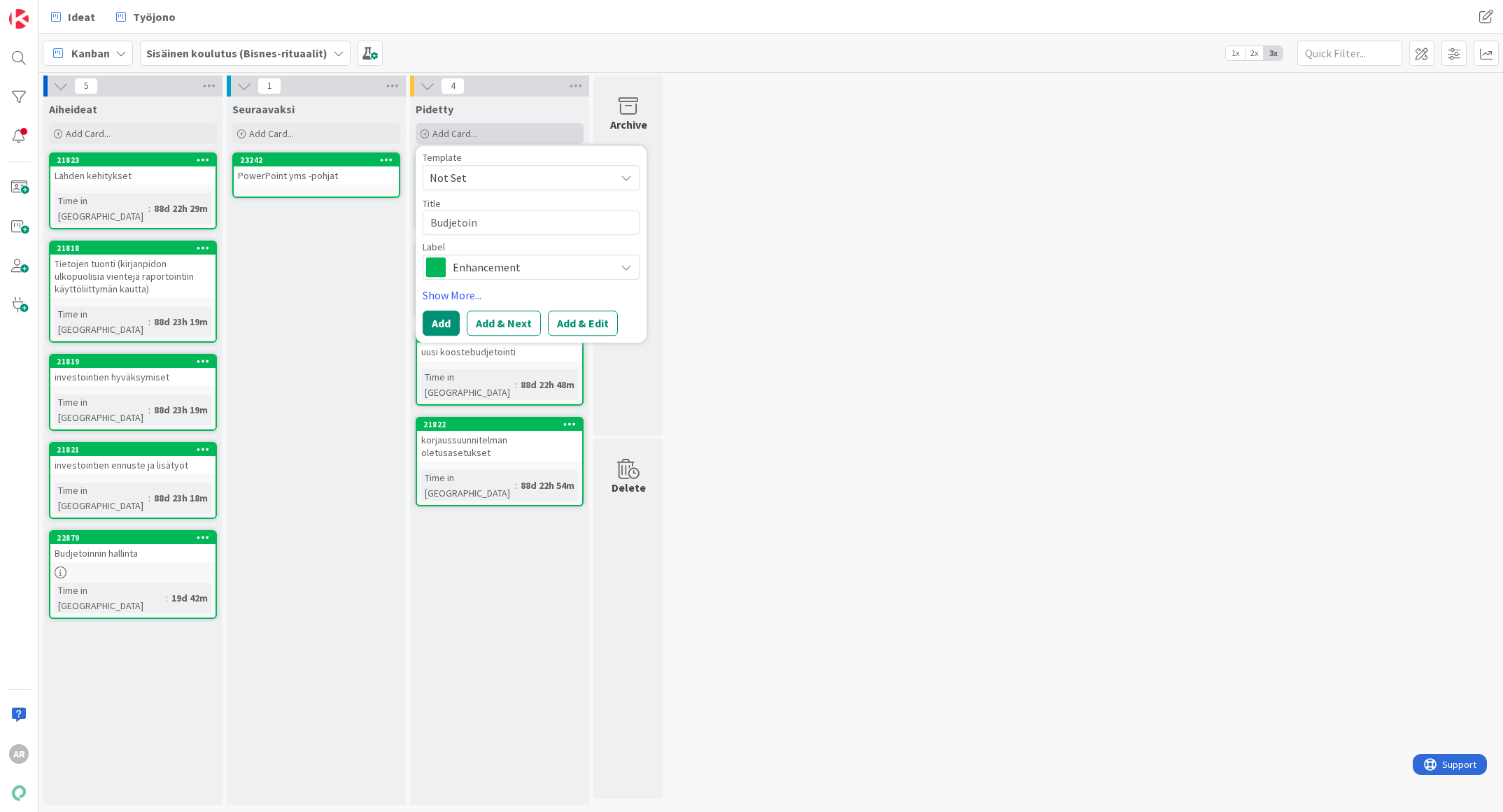
type textarea "Budjetoinn"
type textarea "x"
type textarea "Budjetoinni"
type textarea "x"
type textarea "Budjetoinnin"
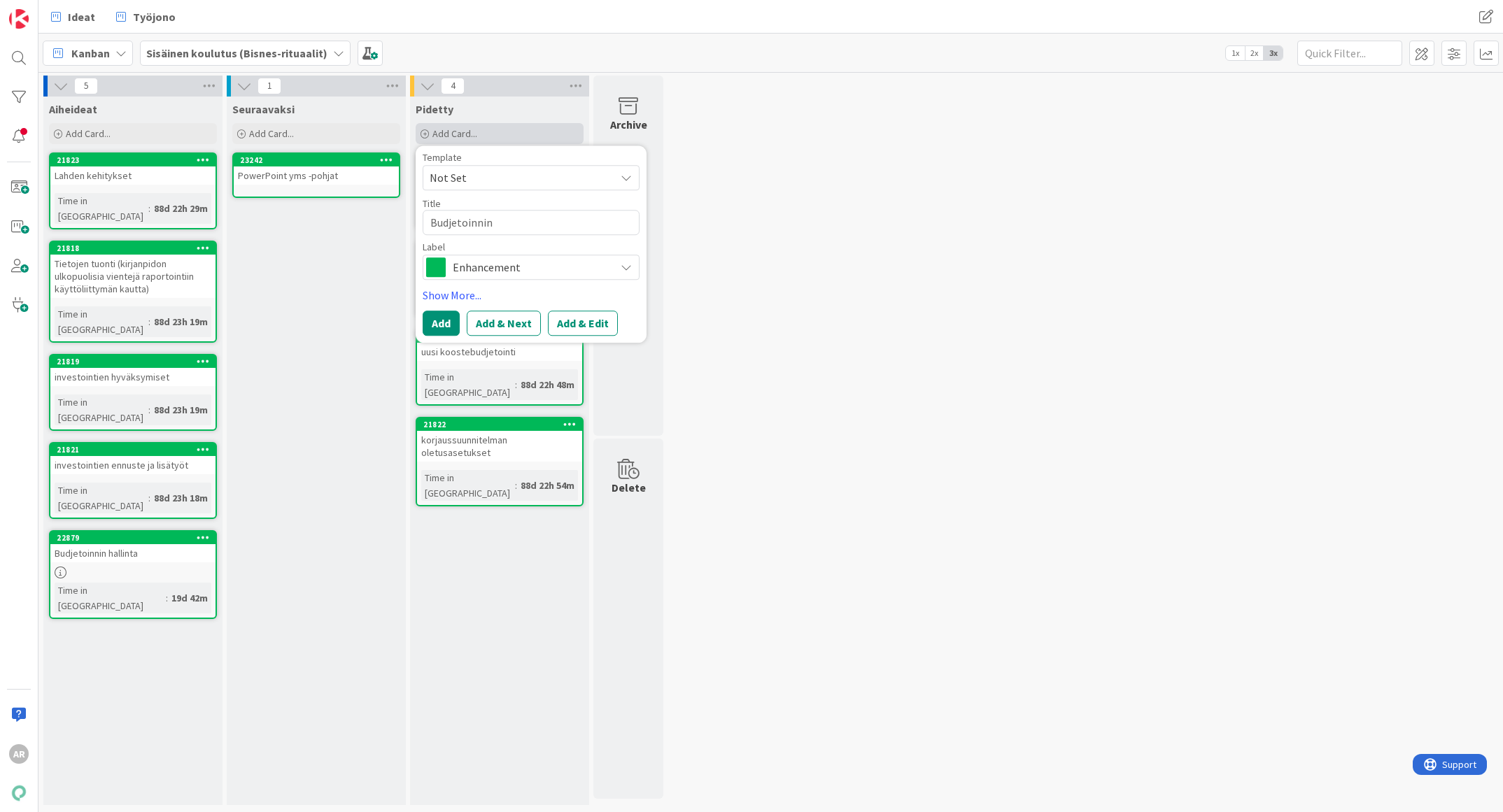
type textarea "x"
type textarea "Budjetoinnin"
type textarea "x"
type textarea "Budjetoinnin t"
type textarea "x"
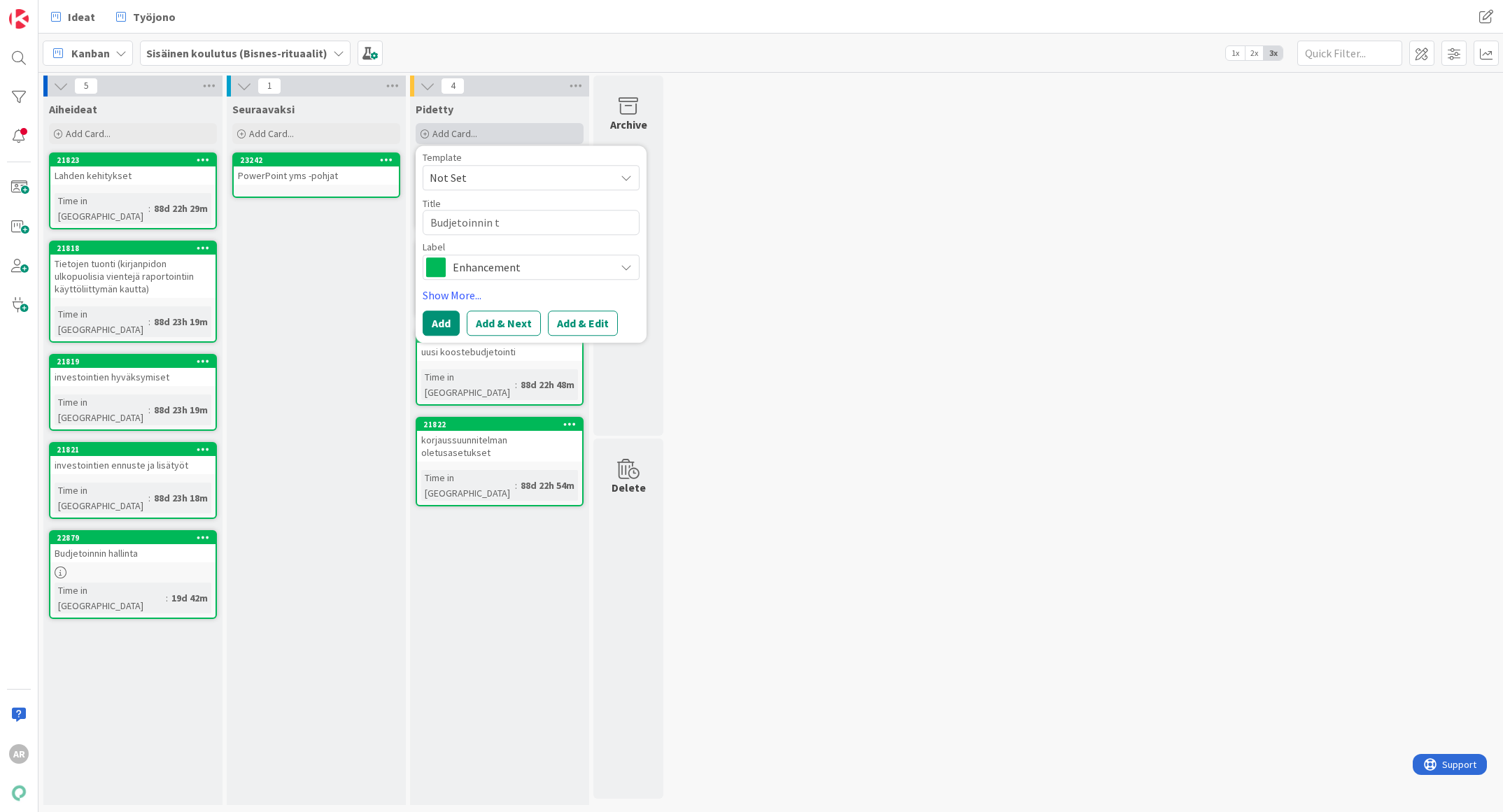
type textarea "Budjetoinnin"
type textarea "x"
type textarea "Budjetoinnin ha"
type textarea "x"
type textarea "Budjetoinnin hal"
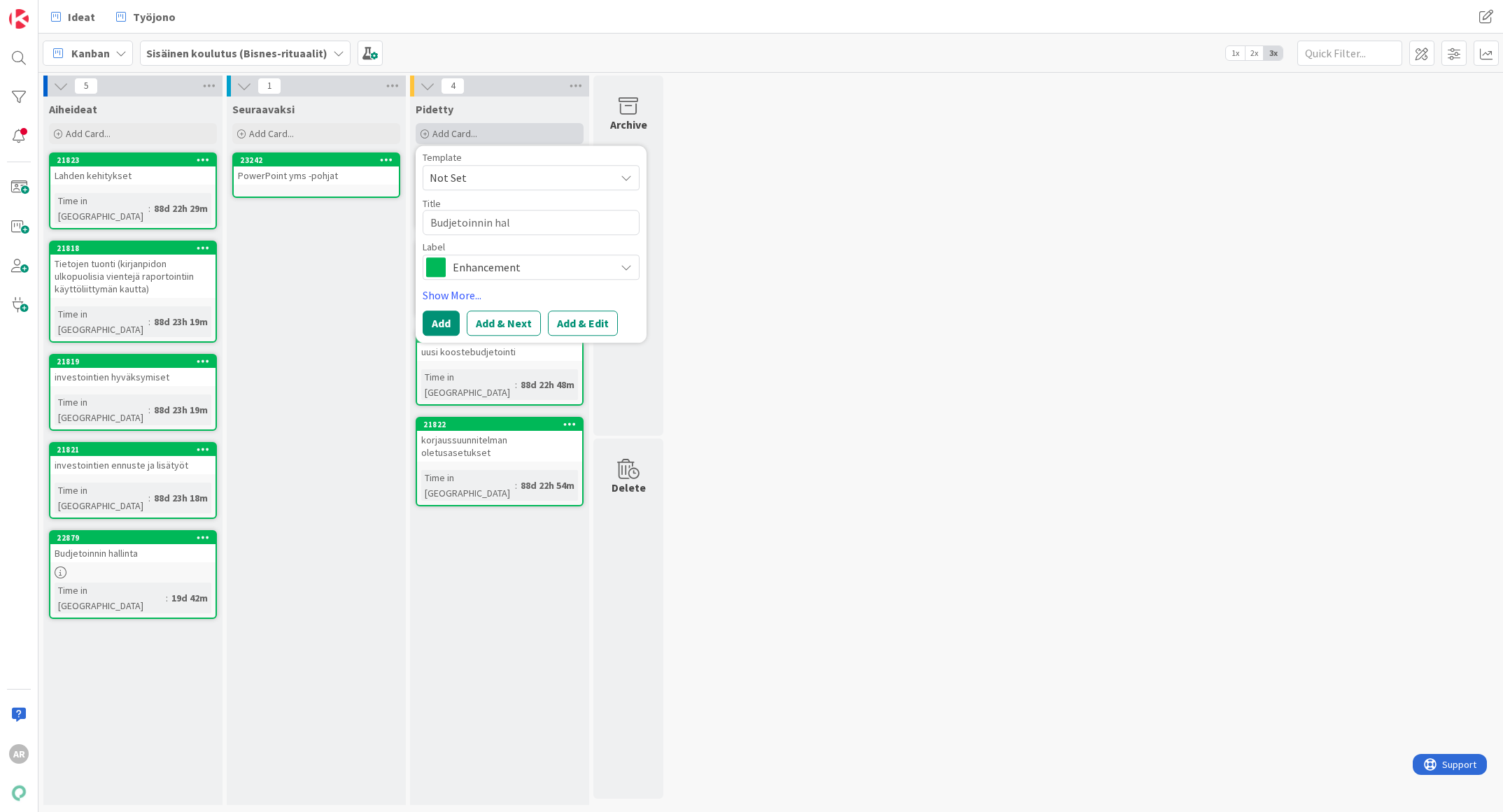
type textarea "x"
type textarea "Budjetoinnin hall"
type textarea "x"
type textarea "Budjetoinnin halli"
type textarea "x"
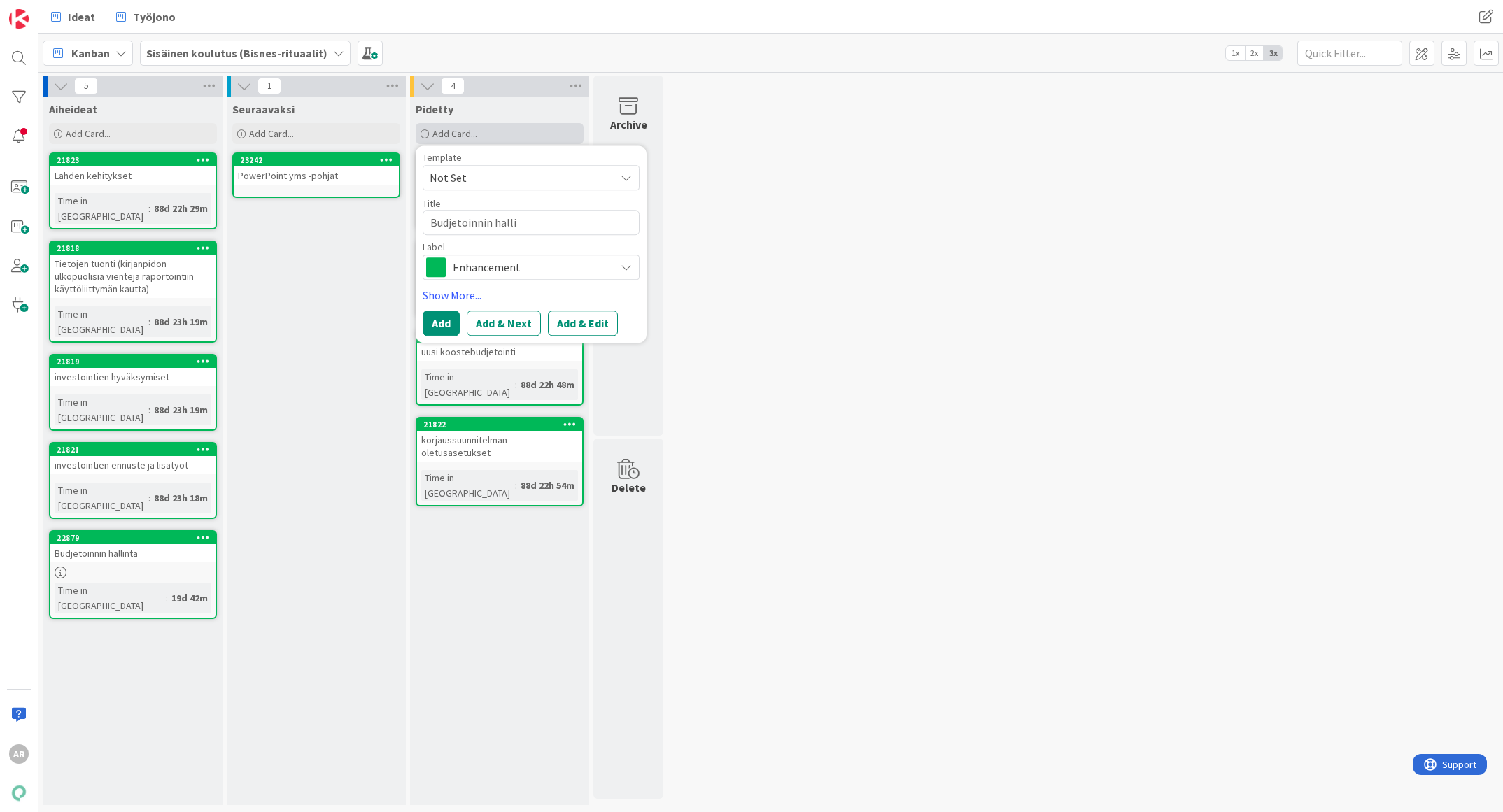
type textarea "Budjetoinnin hallin"
type textarea "x"
type textarea "Budjetoinnin hallint"
type textarea "x"
type textarea "Budjetoinnin hallinta"
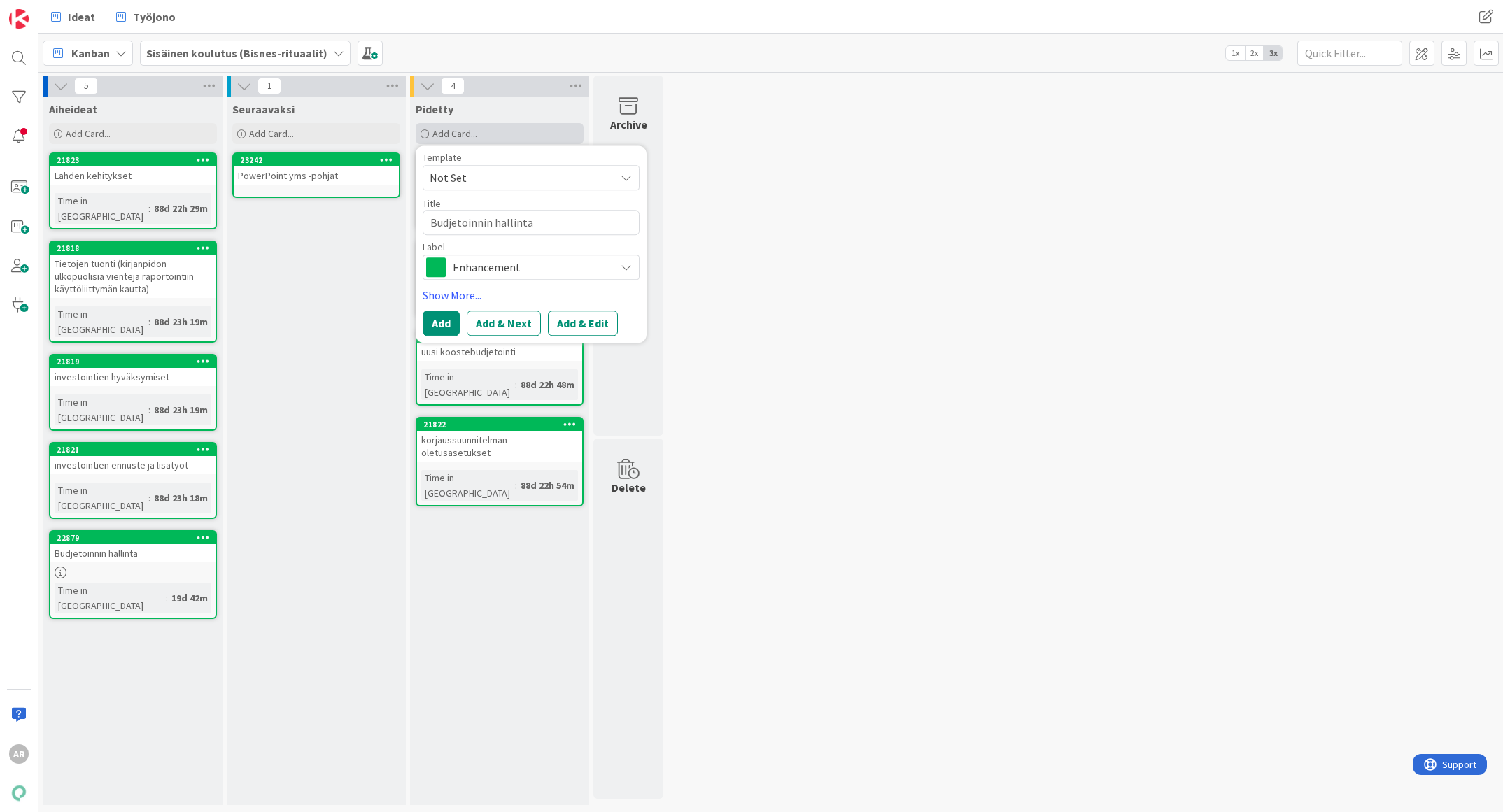
type textarea "x"
type textarea "Budjetoinnin hallinta"
type textarea "x"
type textarea "Budjetoinnin hallinta -"
type textarea "x"
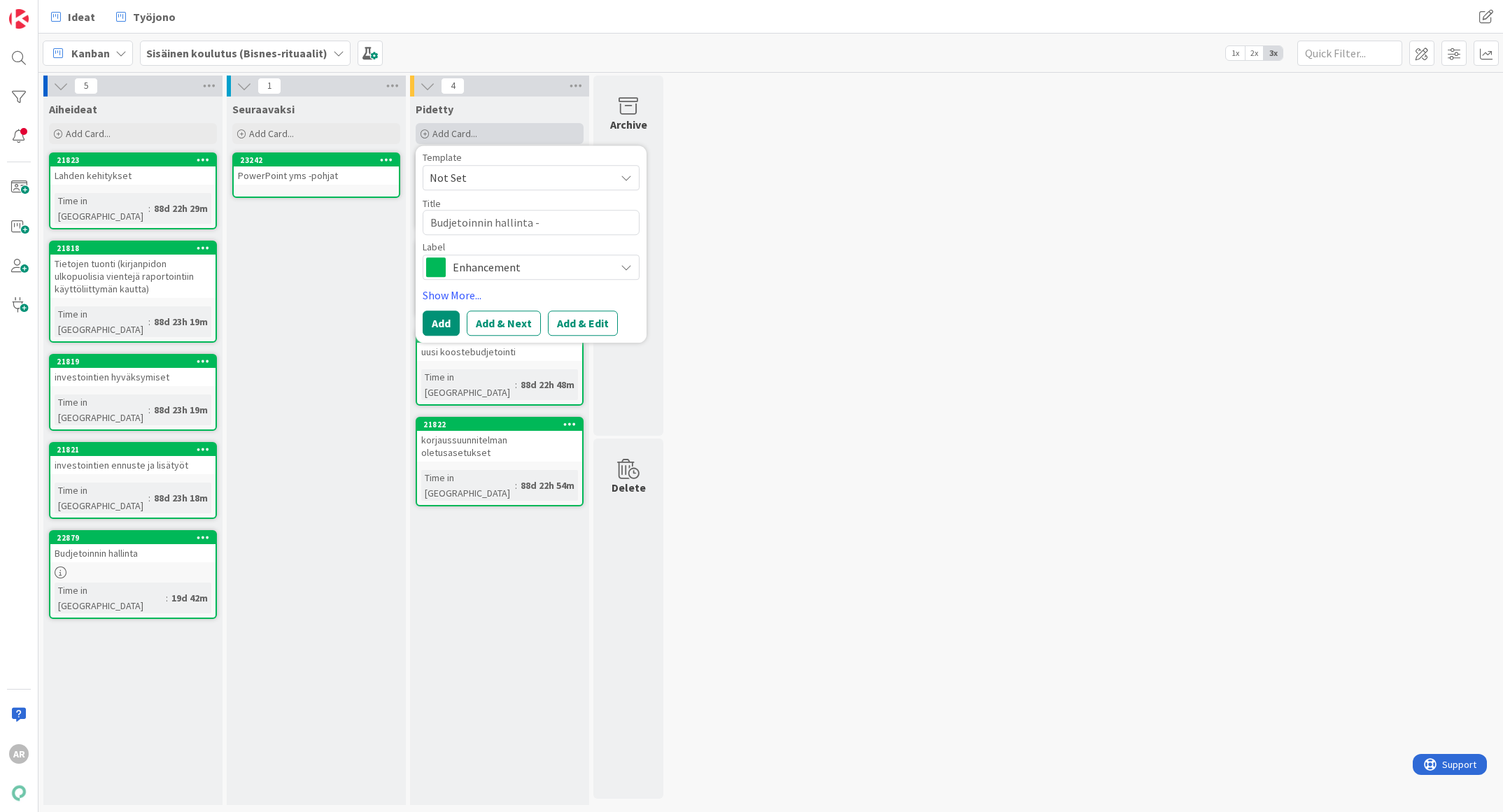
type textarea "Budjetoinnin hallinta - t"
type textarea "x"
type textarea "Budjetoinnin hallinta - ti"
type textarea "x"
type textarea "Budjetoinnin hallinta - til"
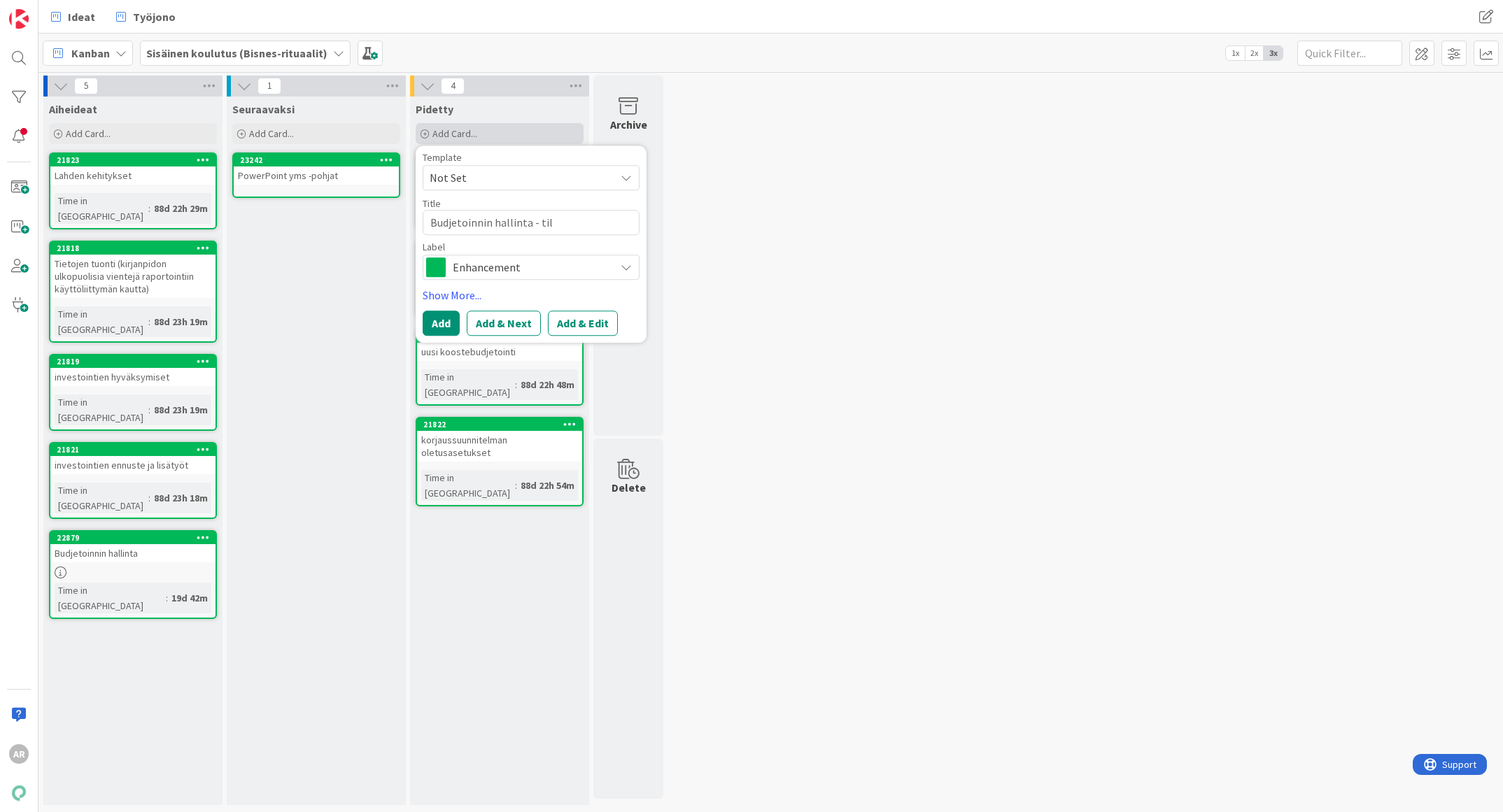
type textarea "x"
type textarea "Budjetoinnin hallinta - tilie"
type textarea "x"
type textarea "Budjetoinnin hallinta - tilien"
type textarea "x"
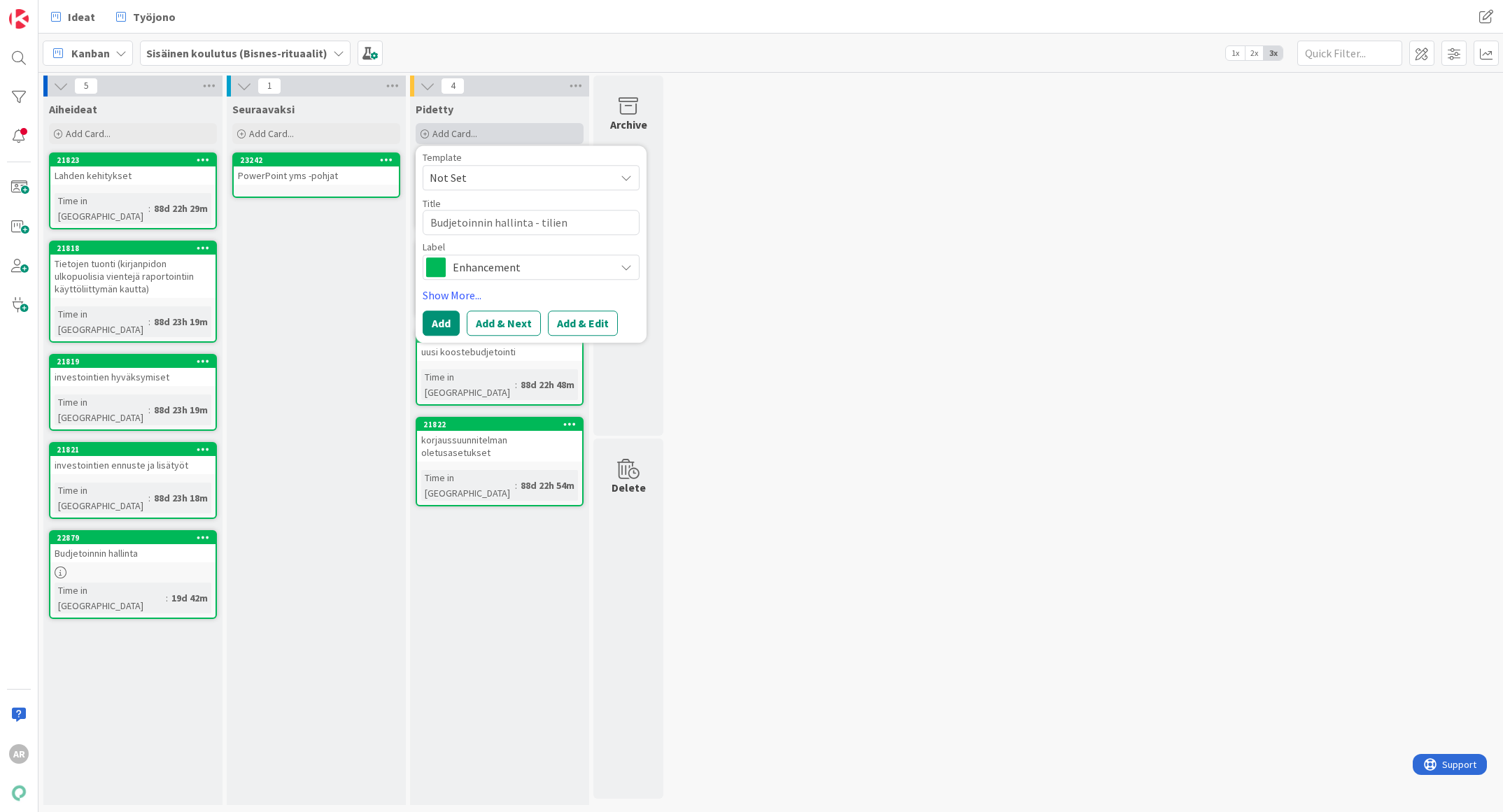
type textarea "Budjetoinnin hallinta - tilien"
type textarea "x"
type textarea "Budjetoinnin hallinta - tilien l"
type textarea "x"
type textarea "Budjetoinnin hallinta - tilien lis"
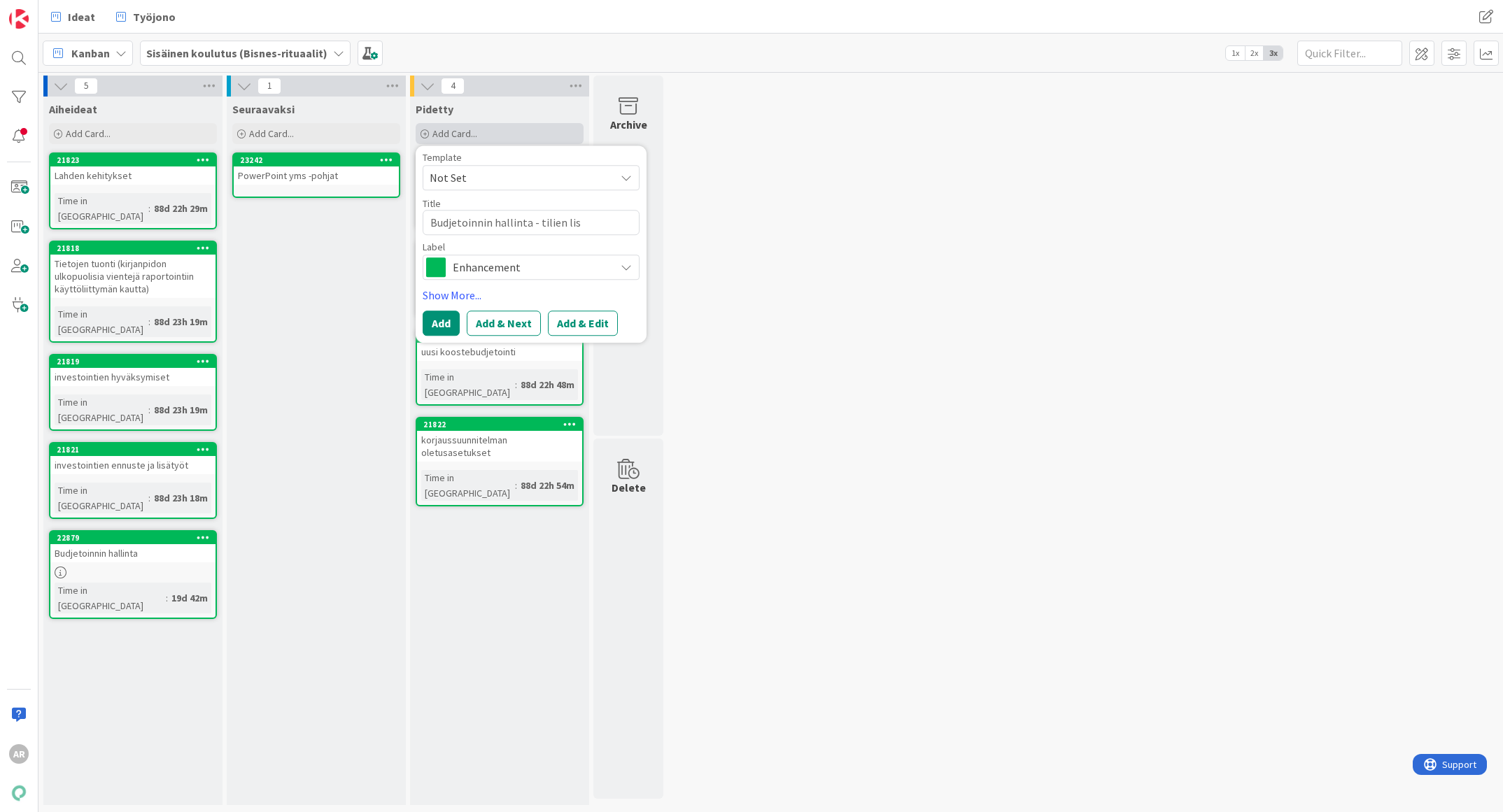
type textarea "x"
type textarea "Budjetoinnin hallinta - tilien lisä"
type textarea "x"
type textarea "Budjetoinnin hallinta - tilien lisäys"
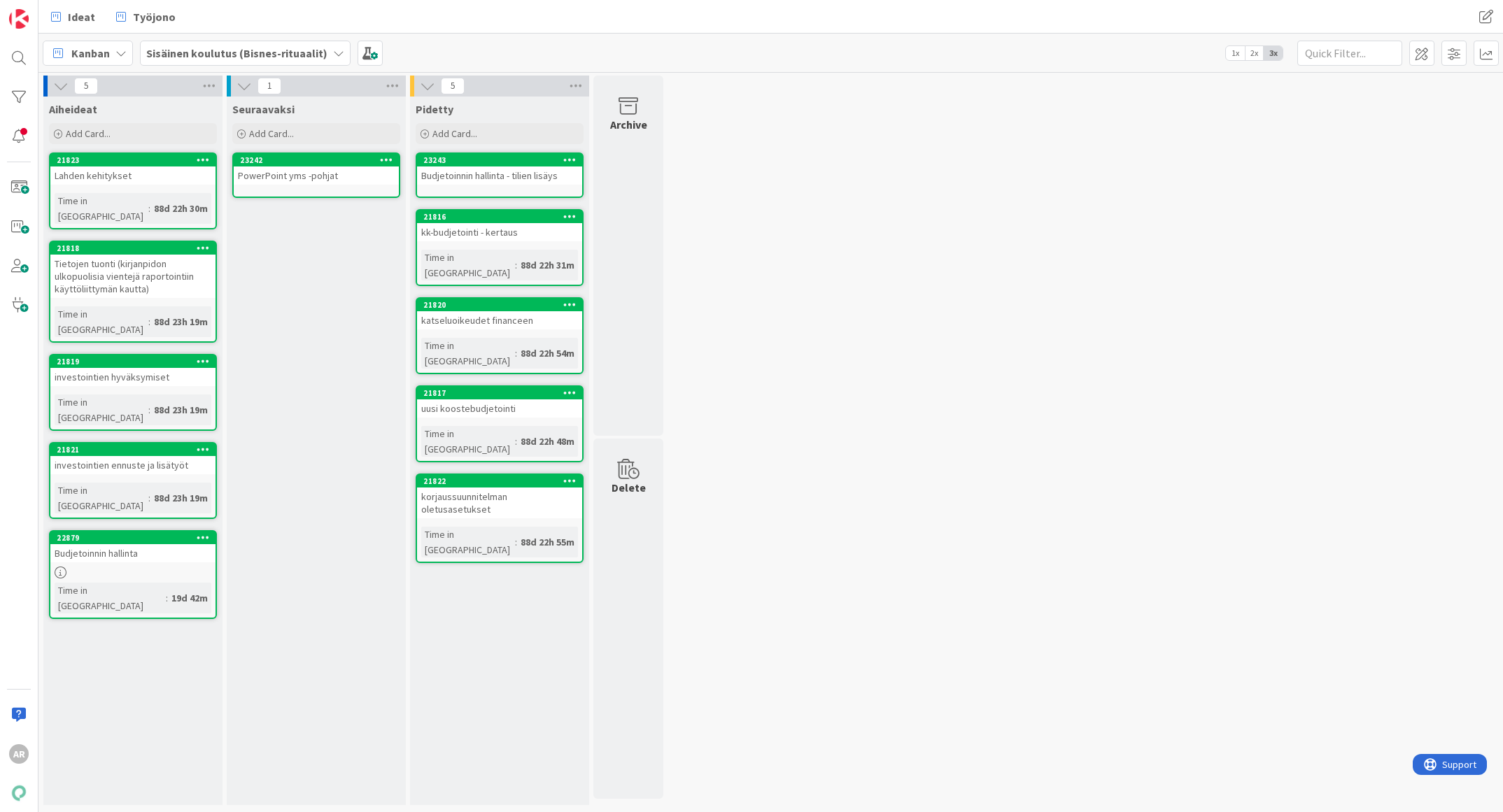
click at [142, 368] on div "investointien hyväksymiset" at bounding box center [133, 377] width 165 height 18
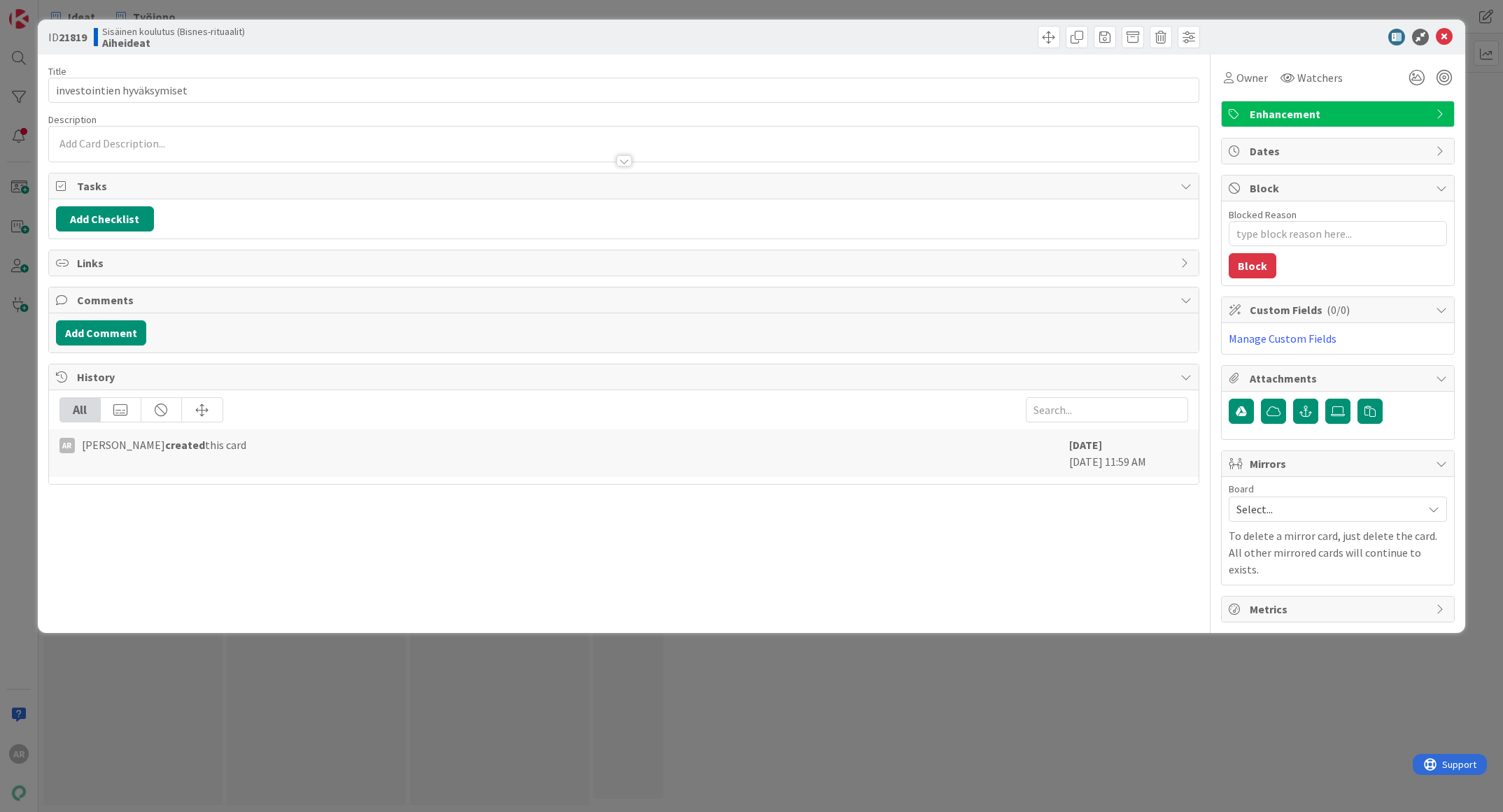
type textarea "x"
click at [186, 147] on div at bounding box center [624, 154] width 1150 height 15
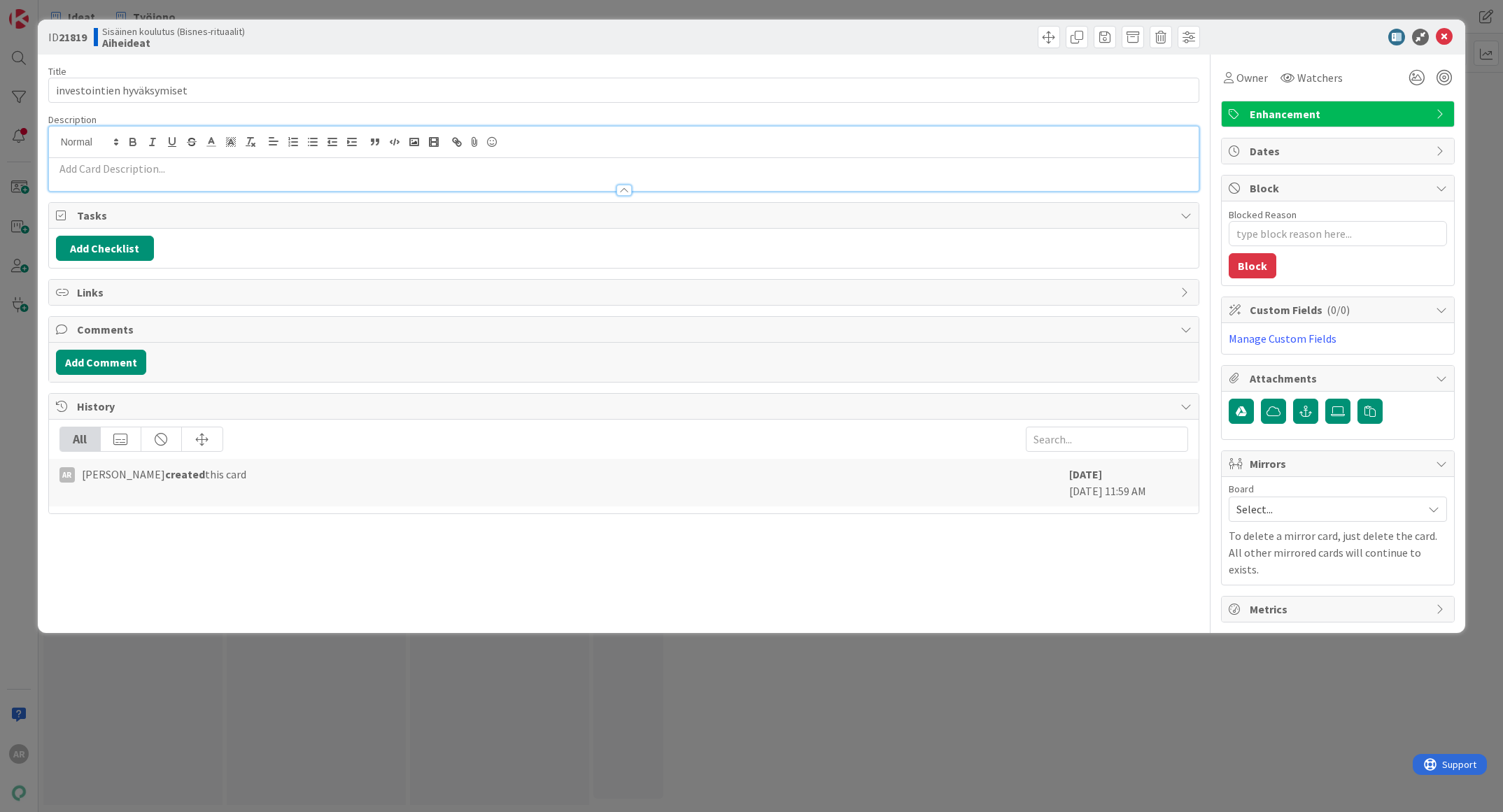
click at [177, 174] on p at bounding box center [624, 168] width 1136 height 17
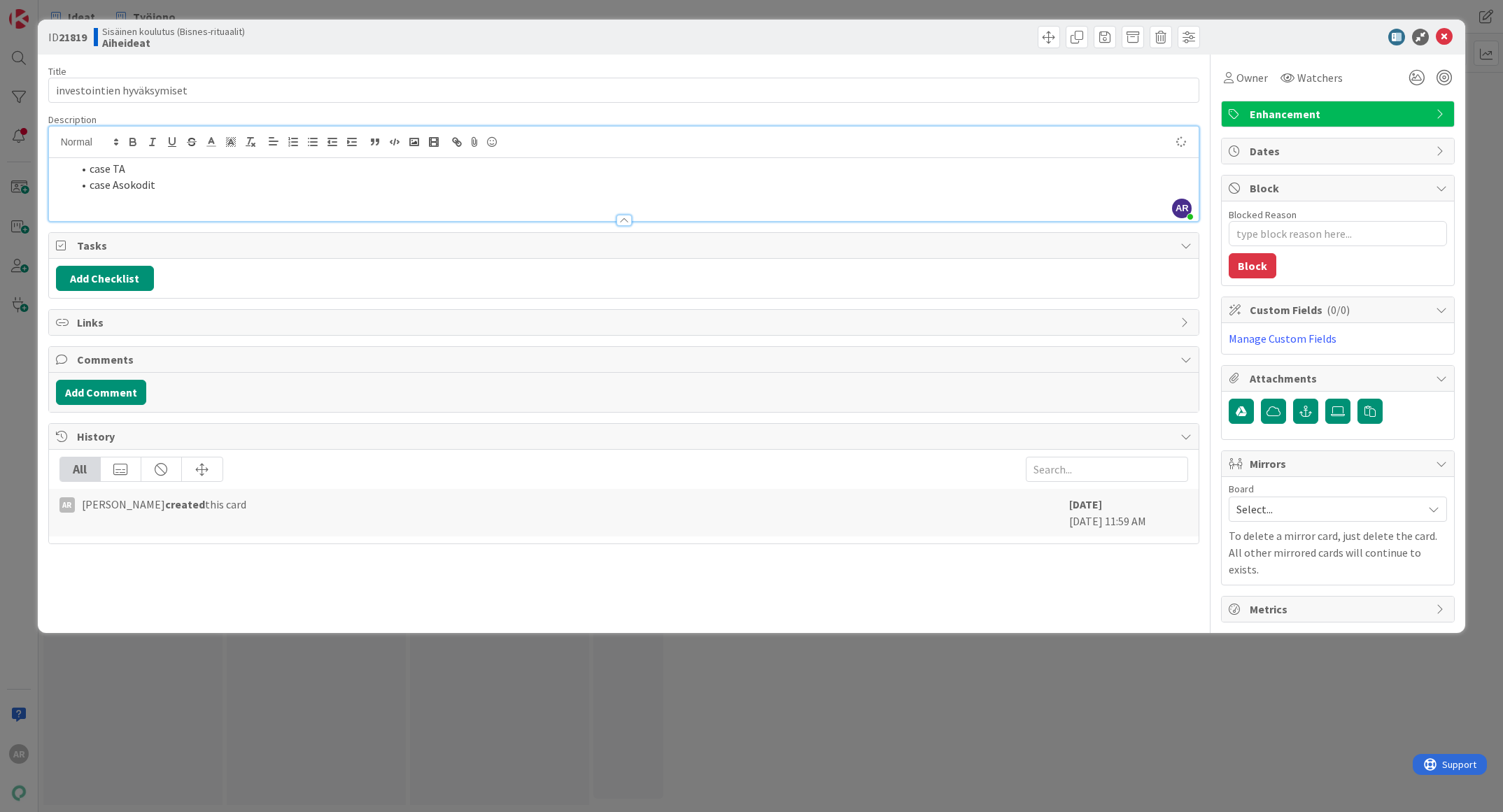
type textarea "x"
click at [669, 695] on div "ID 21819 Sisäinen koulutus (Bisnes-rituaalit) Aiheideat Title 27 / 128 investoi…" at bounding box center [752, 406] width 1503 height 812
